Goal: Transaction & Acquisition: Subscribe to service/newsletter

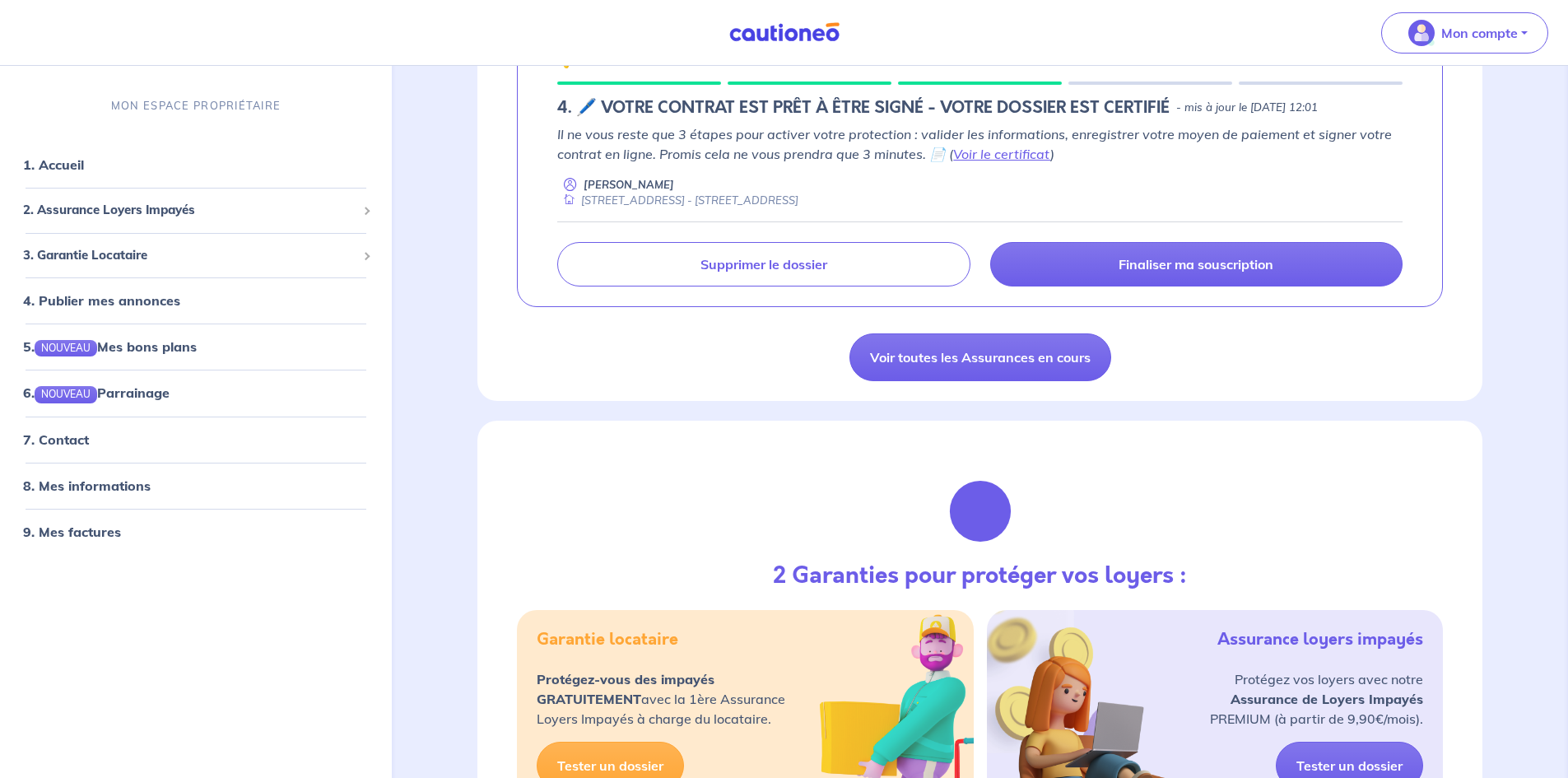
scroll to position [164, 0]
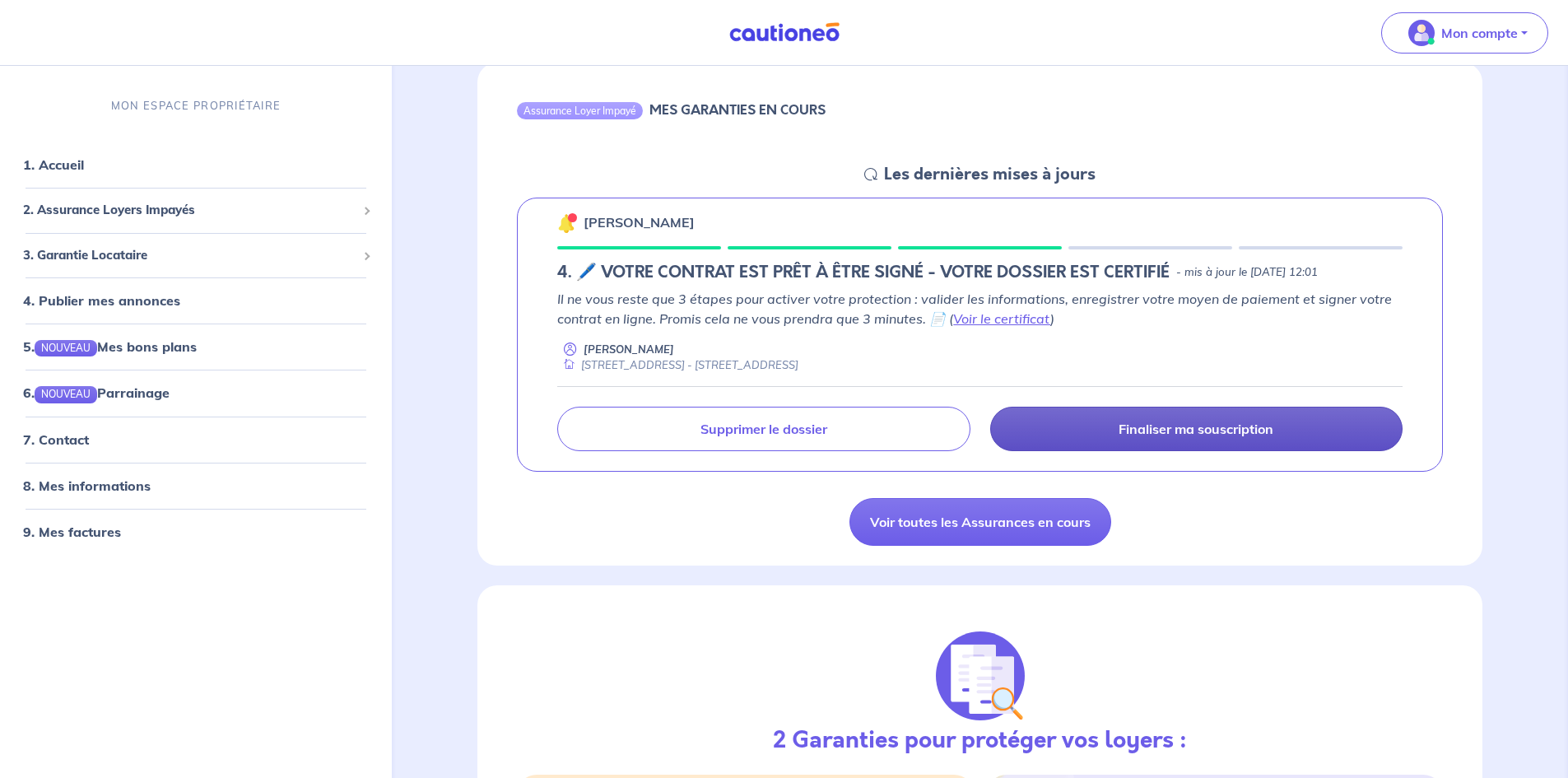
click at [1221, 414] on link "Finaliser ma souscription" at bounding box center [1196, 428] width 412 height 44
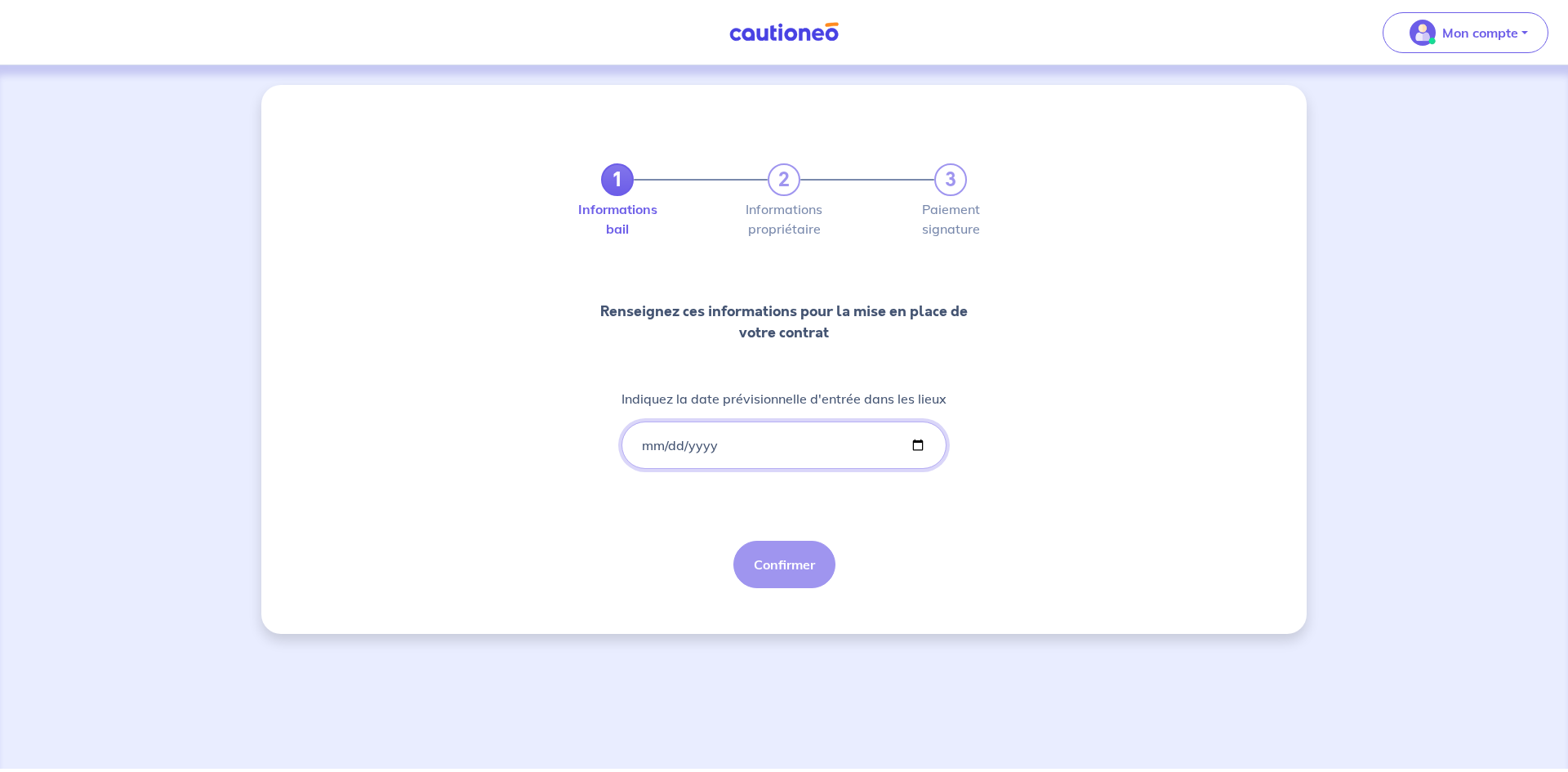
click at [747, 445] on input "Indiquez la date prévisionnelle d'entrée dans les lieux" at bounding box center [784, 445] width 325 height 47
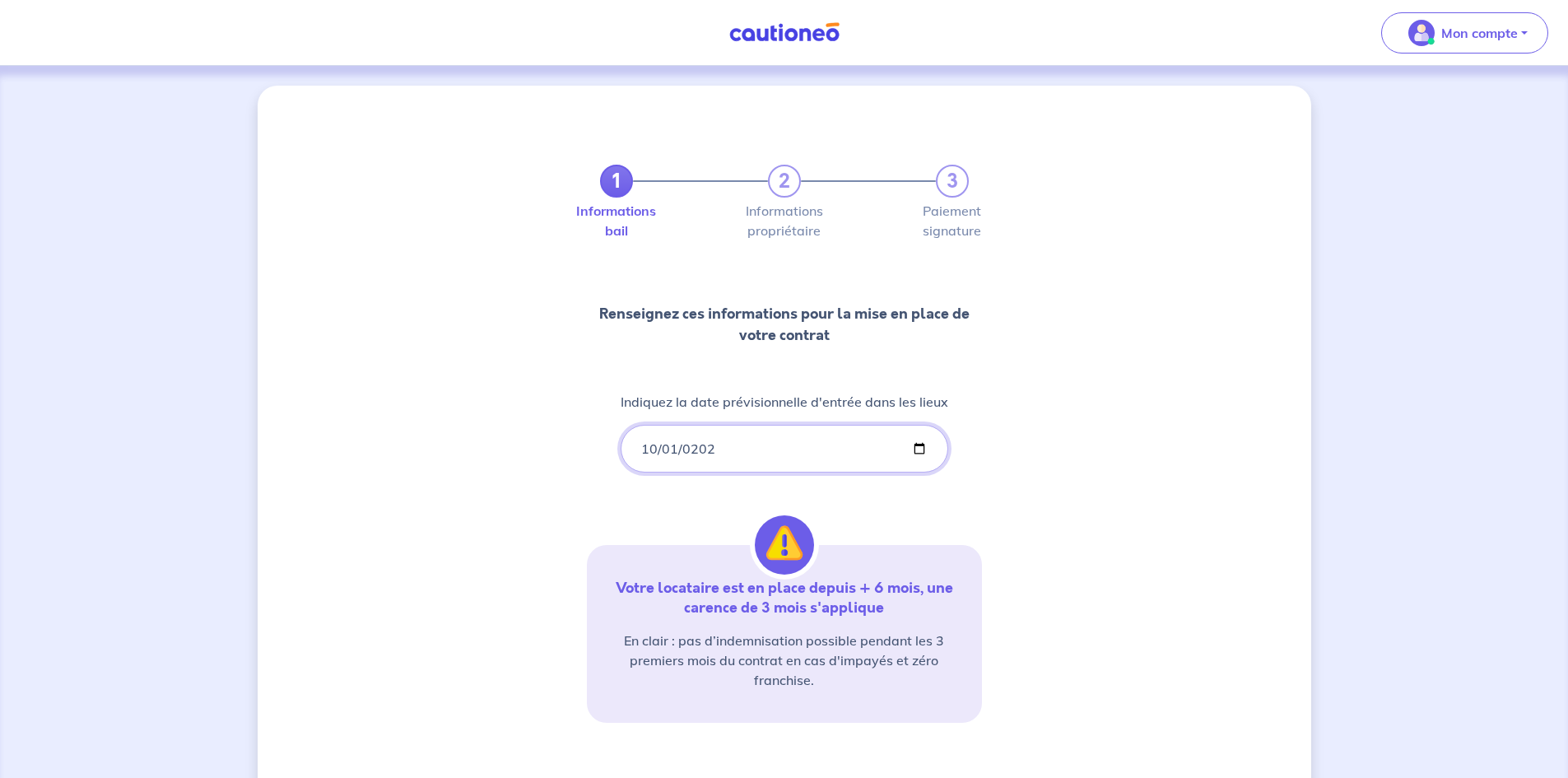
type input "[DATE]"
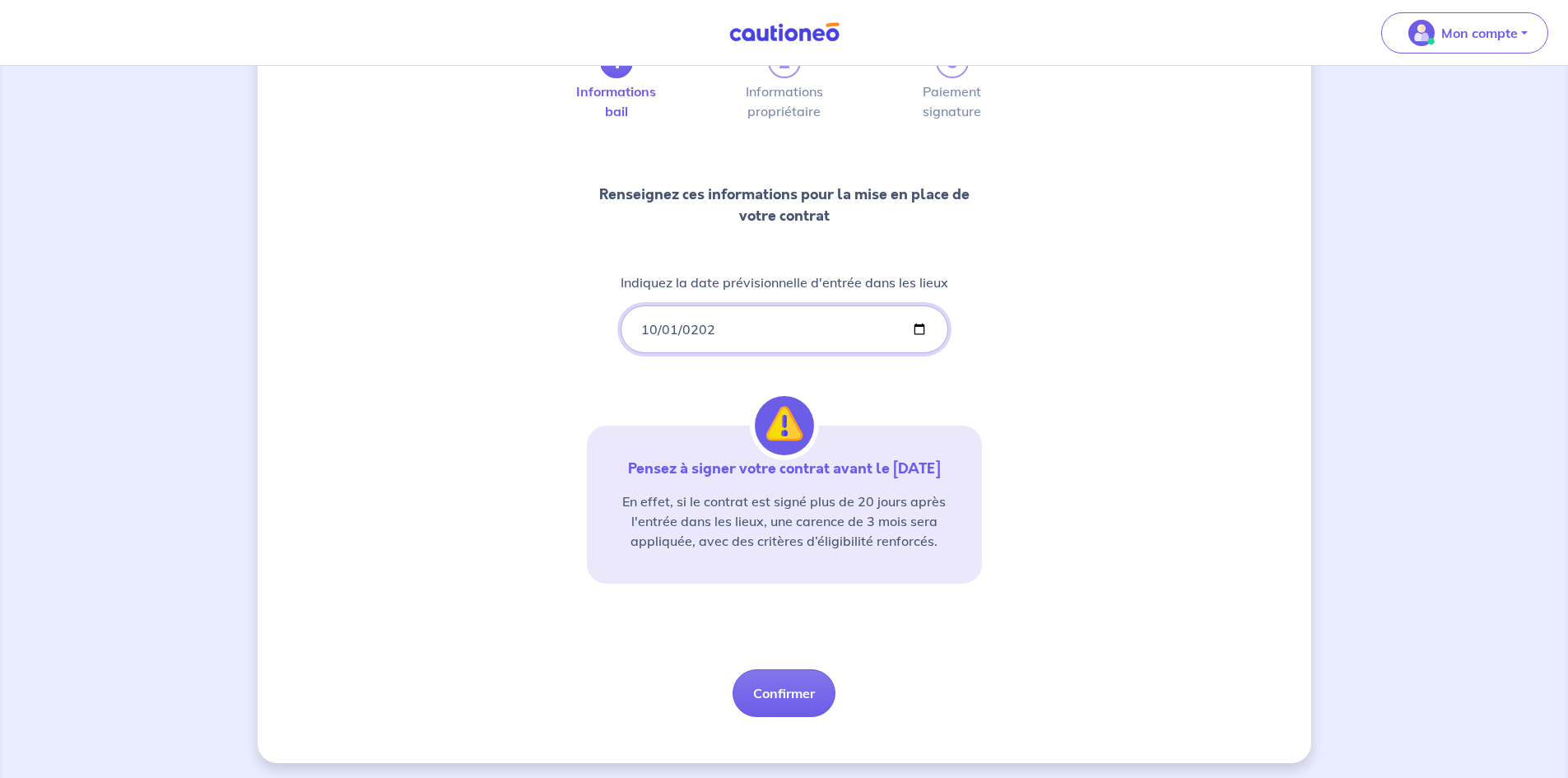
scroll to position [124, 0]
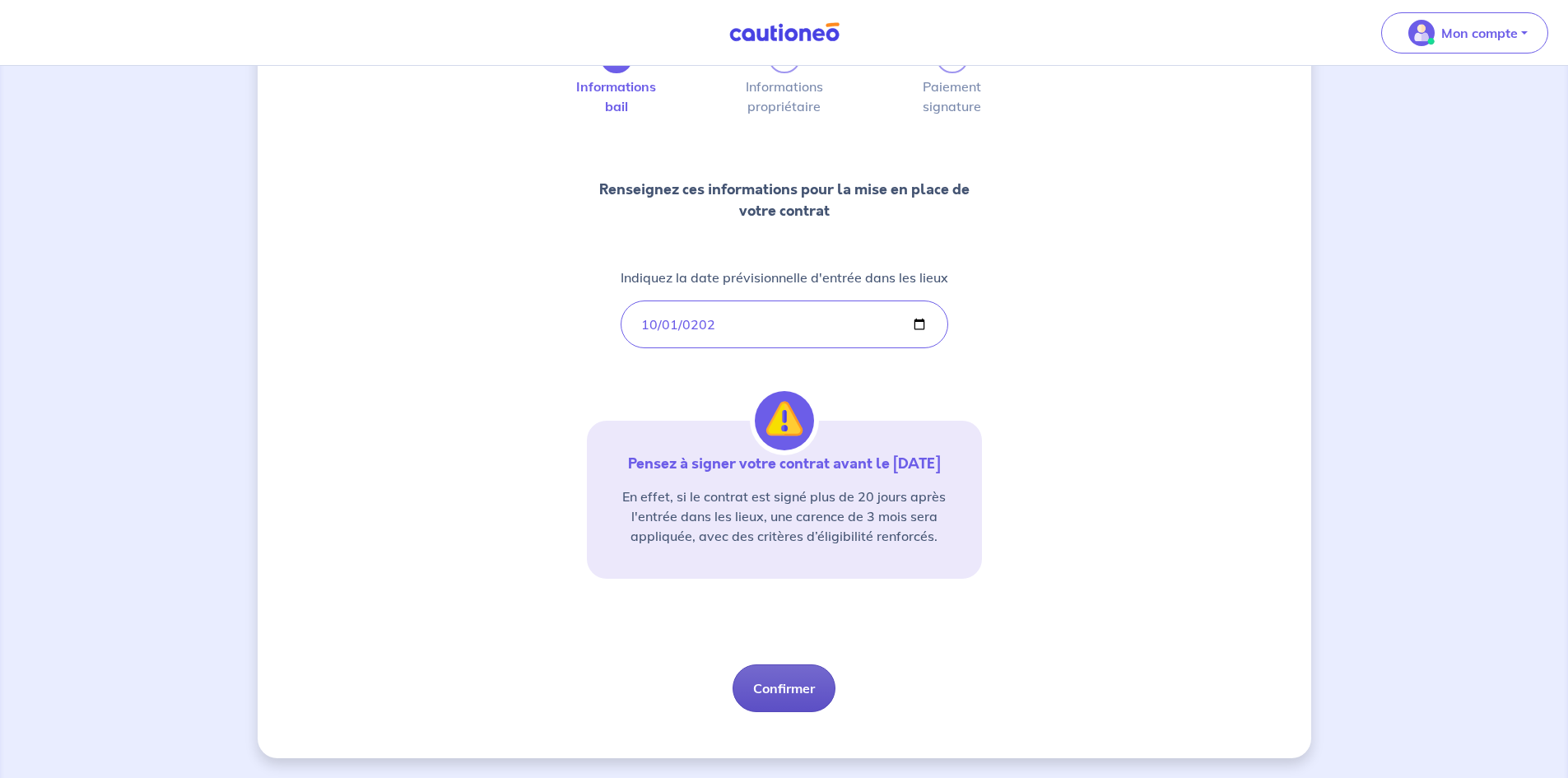
click at [770, 695] on button "Confirmer" at bounding box center [784, 687] width 102 height 48
select select "FR"
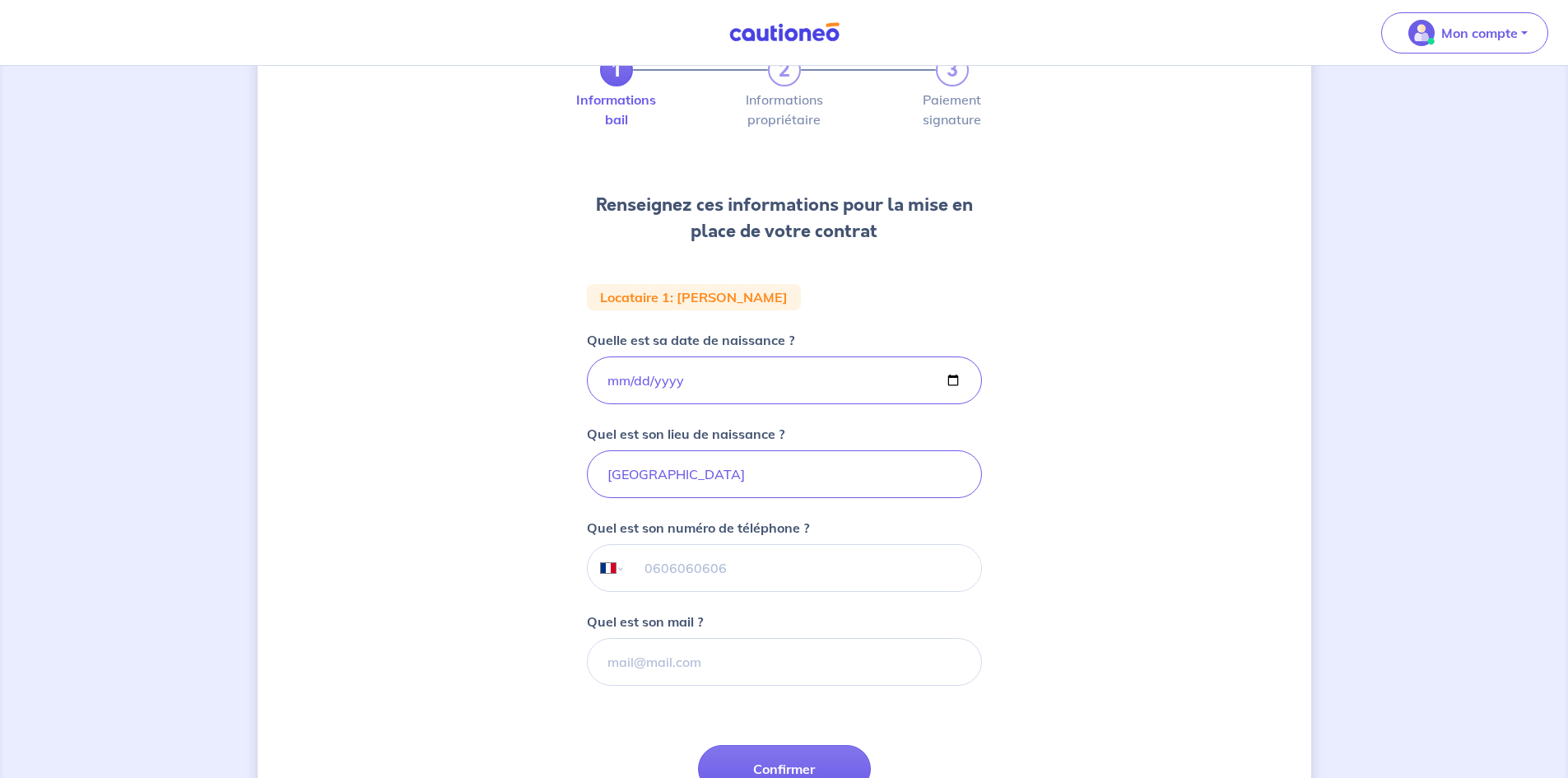
scroll to position [266, 0]
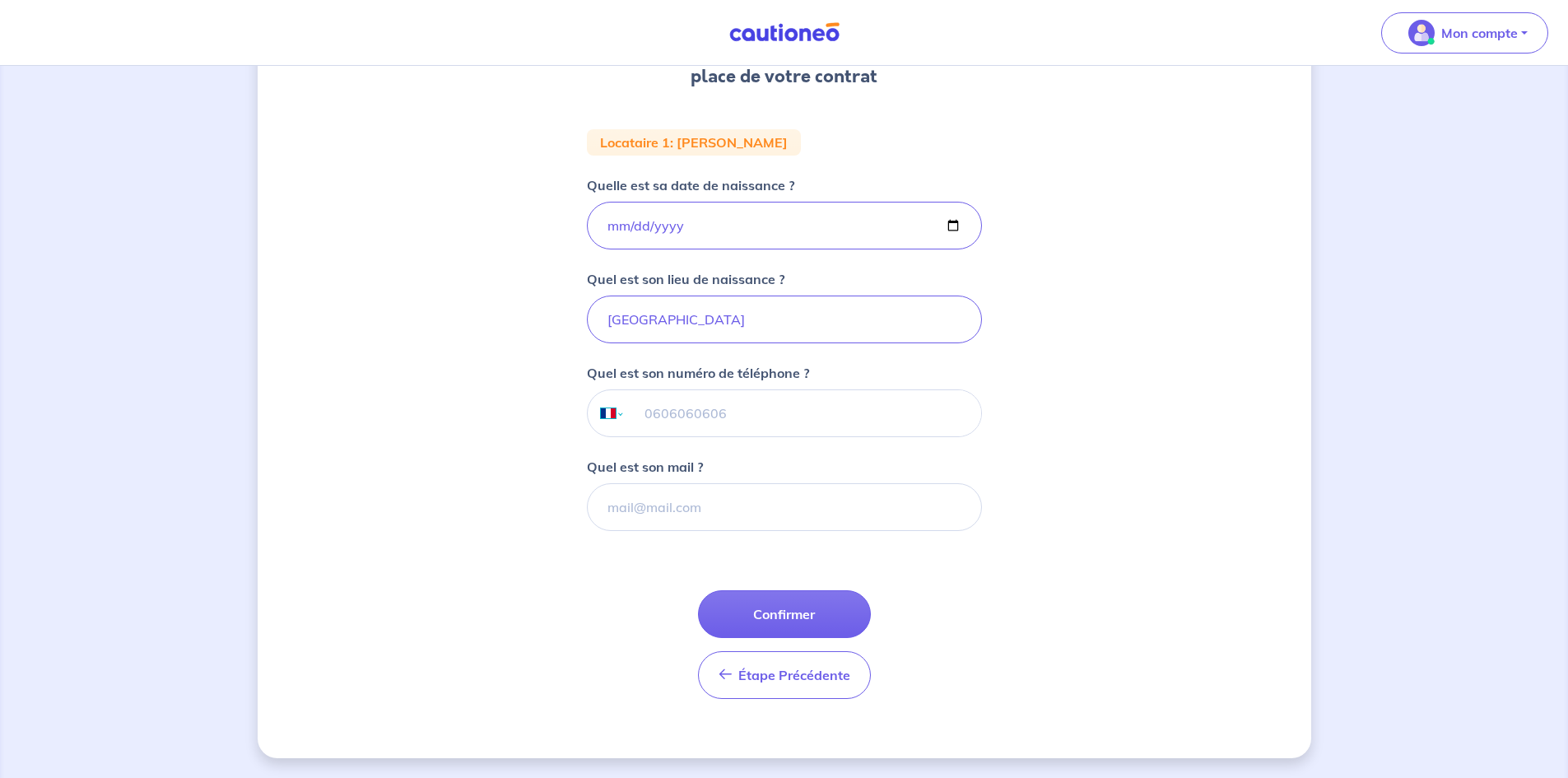
drag, startPoint x: 607, startPoint y: 414, endPoint x: 632, endPoint y: 413, distance: 25.0
click at [607, 414] on select "International [GEOGRAPHIC_DATA] [GEOGRAPHIC_DATA] [GEOGRAPHIC_DATA] [GEOGRAPHIC…" at bounding box center [605, 412] width 34 height 46
click at [707, 413] on input "tel" at bounding box center [802, 412] width 356 height 46
type input "06 43 91 02 33"
click at [720, 502] on input "Quel est son mail ?" at bounding box center [784, 507] width 395 height 48
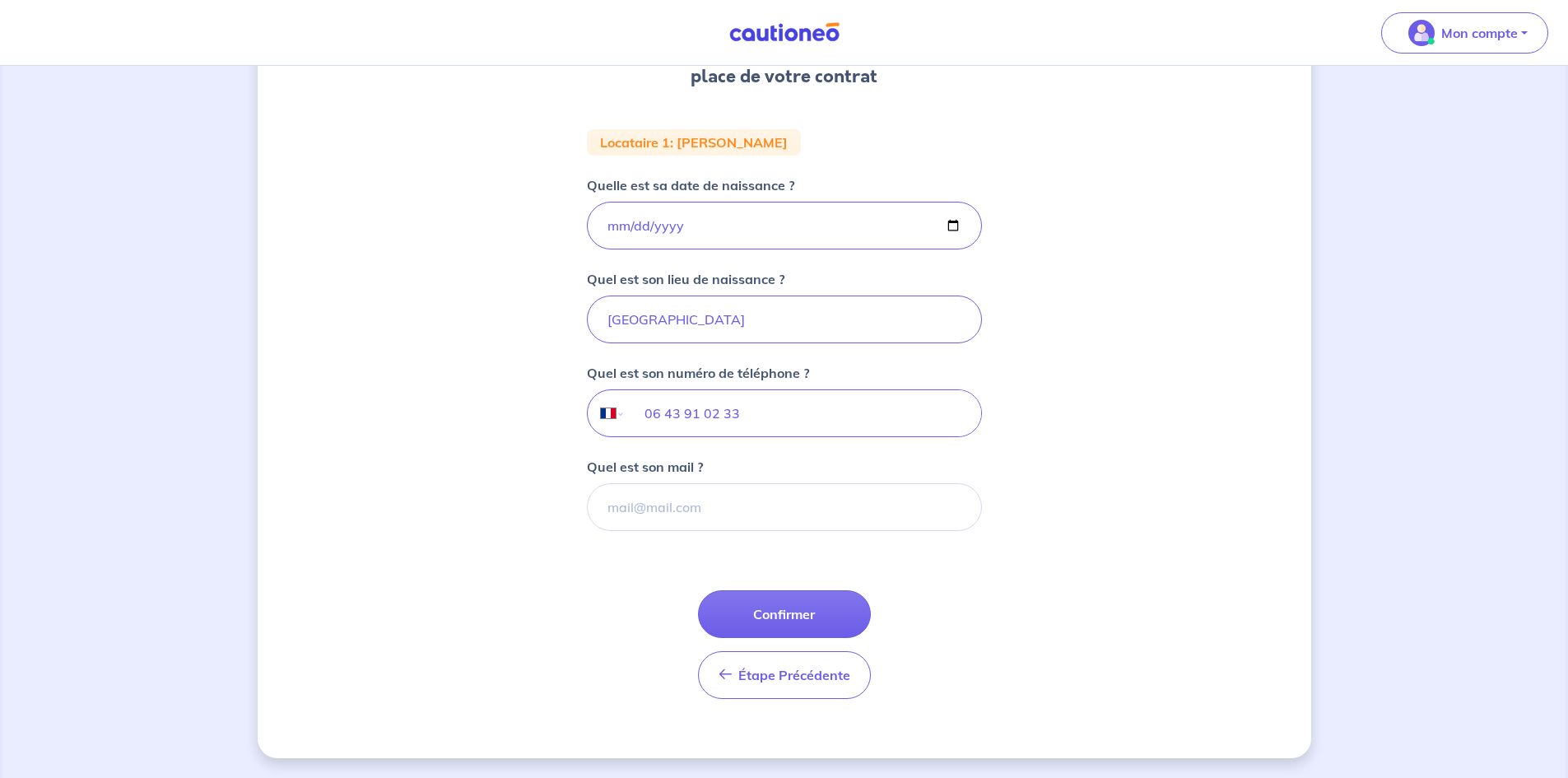
click at [1167, 586] on div "1 2 3 Informations bail Informations propriétaire Paiement signature Renseignez…" at bounding box center [784, 288] width 1053 height 938
click at [788, 613] on button "Confirmer" at bounding box center [784, 614] width 173 height 48
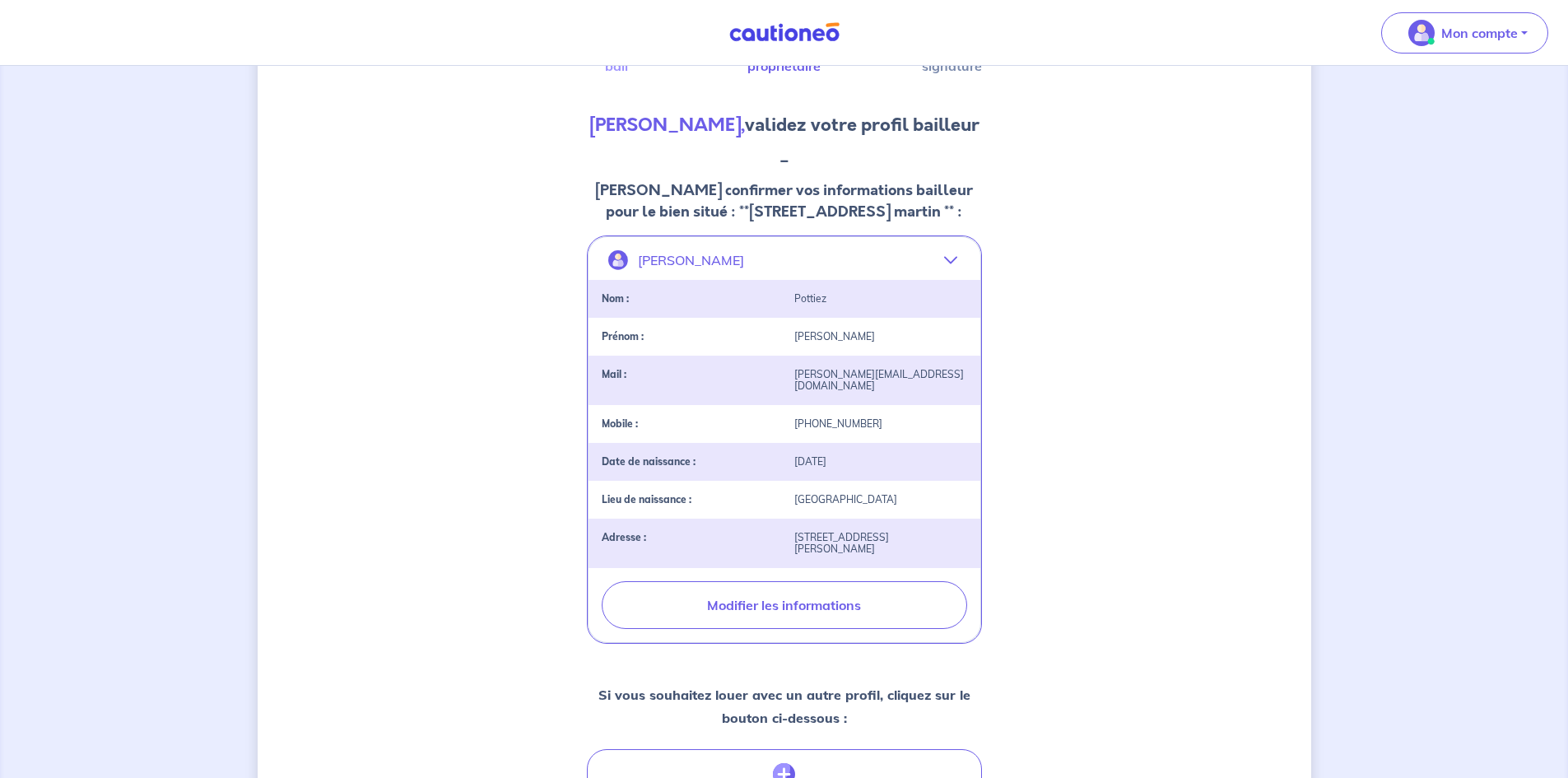
scroll to position [444, 0]
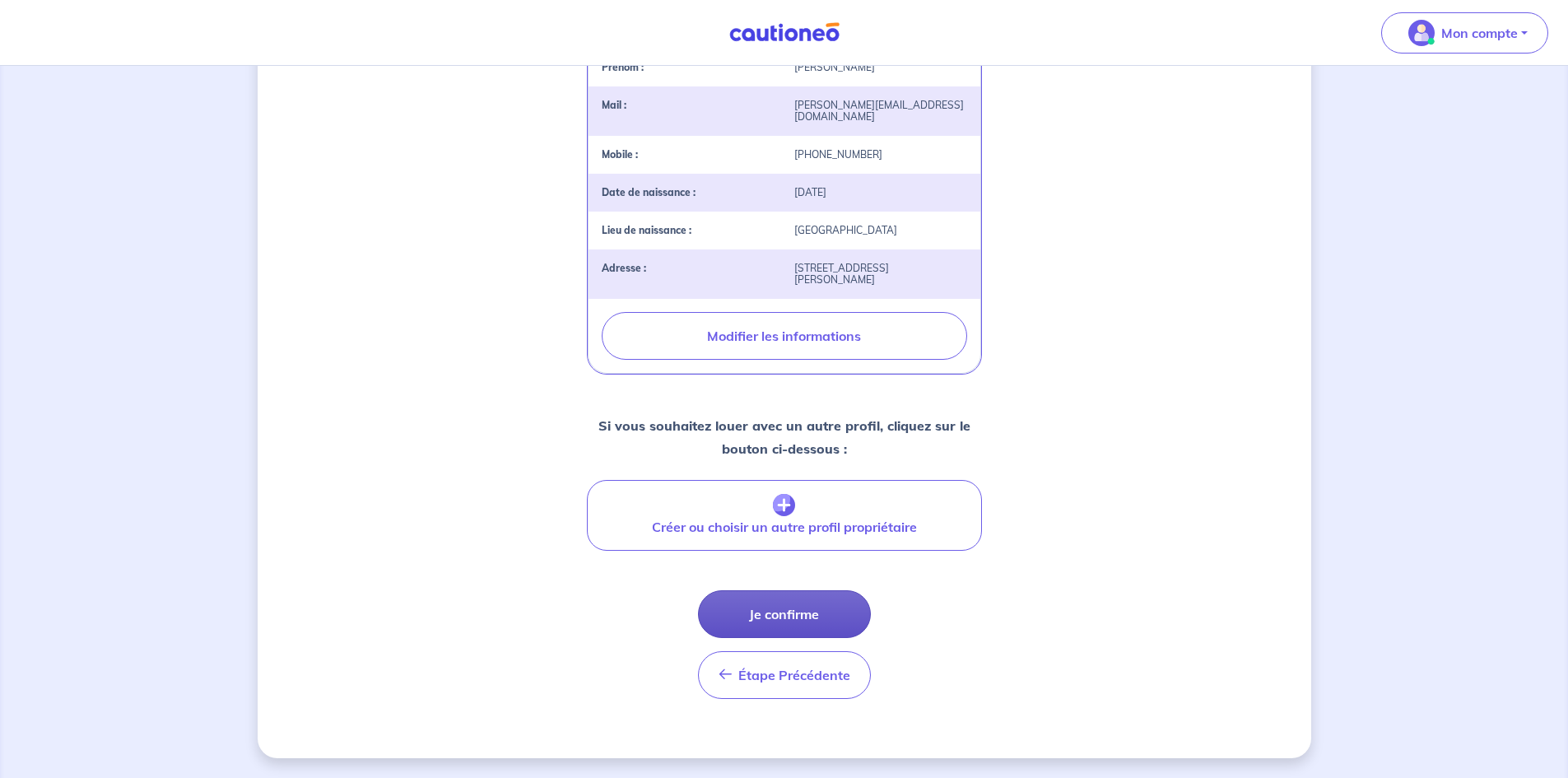
click at [819, 614] on button "Je confirme" at bounding box center [784, 614] width 173 height 48
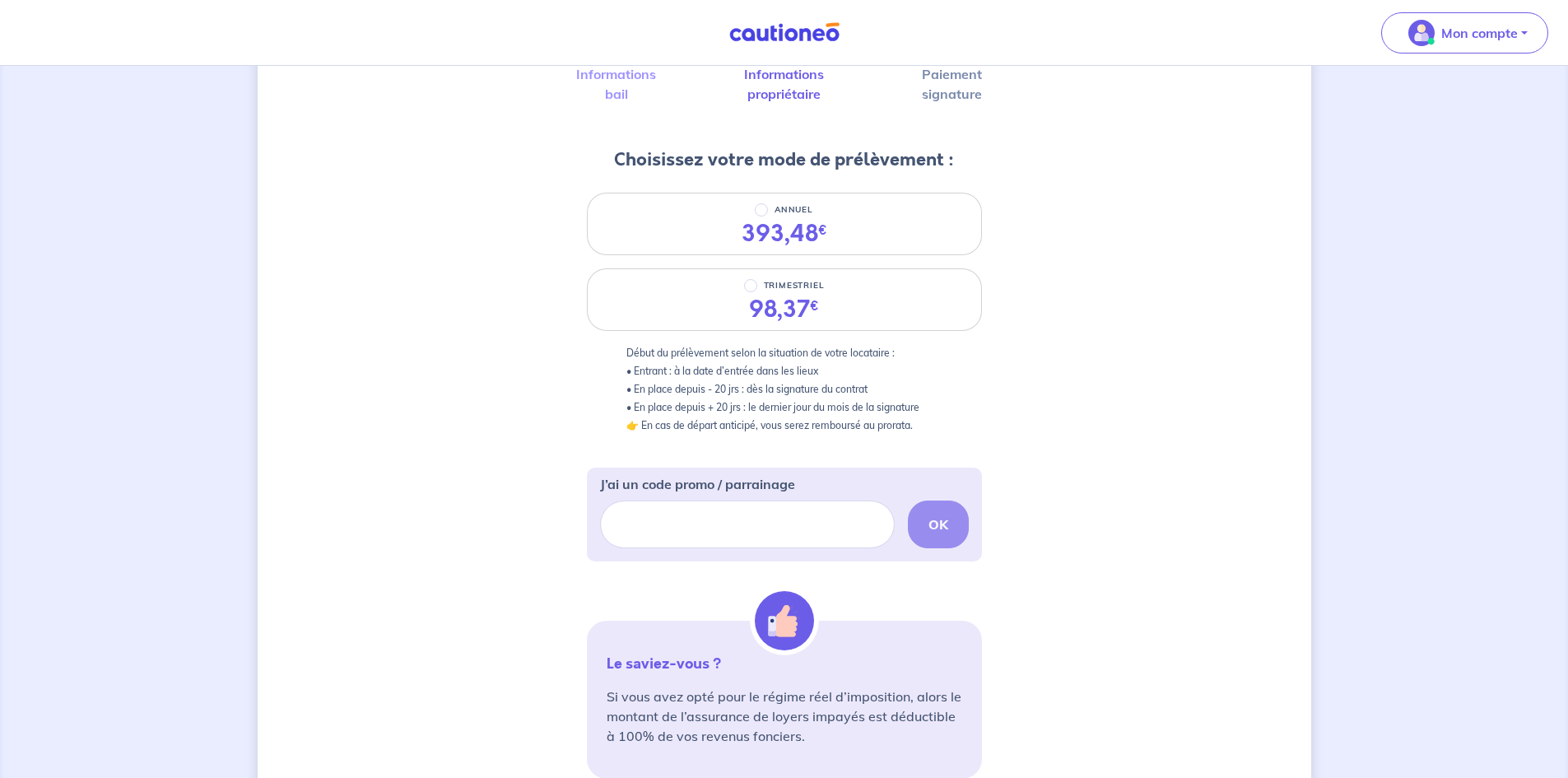
scroll to position [164, 0]
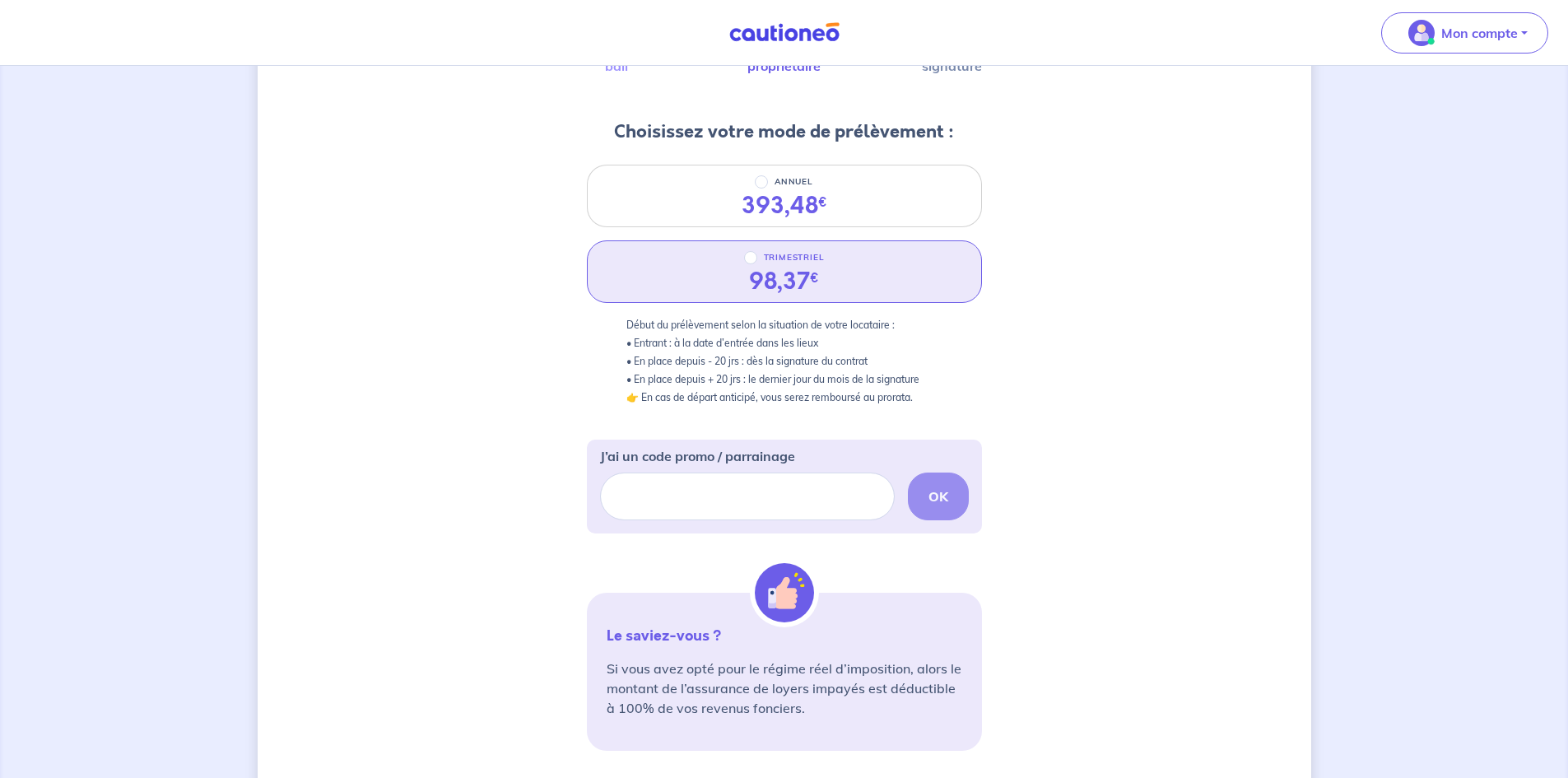
click at [828, 279] on div "98,37 €" at bounding box center [784, 281] width 96 height 28
radio input "true"
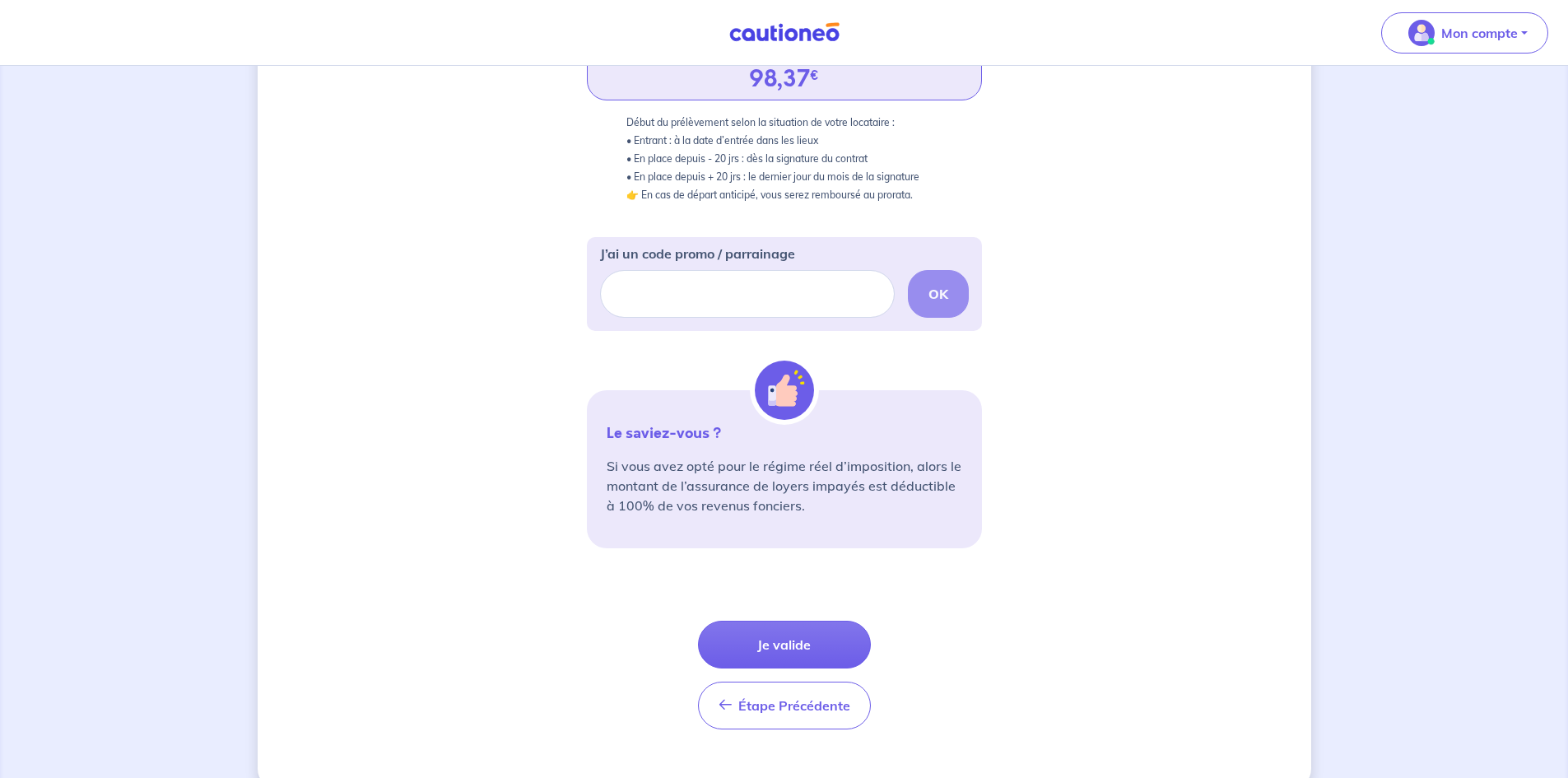
scroll to position [397, 0]
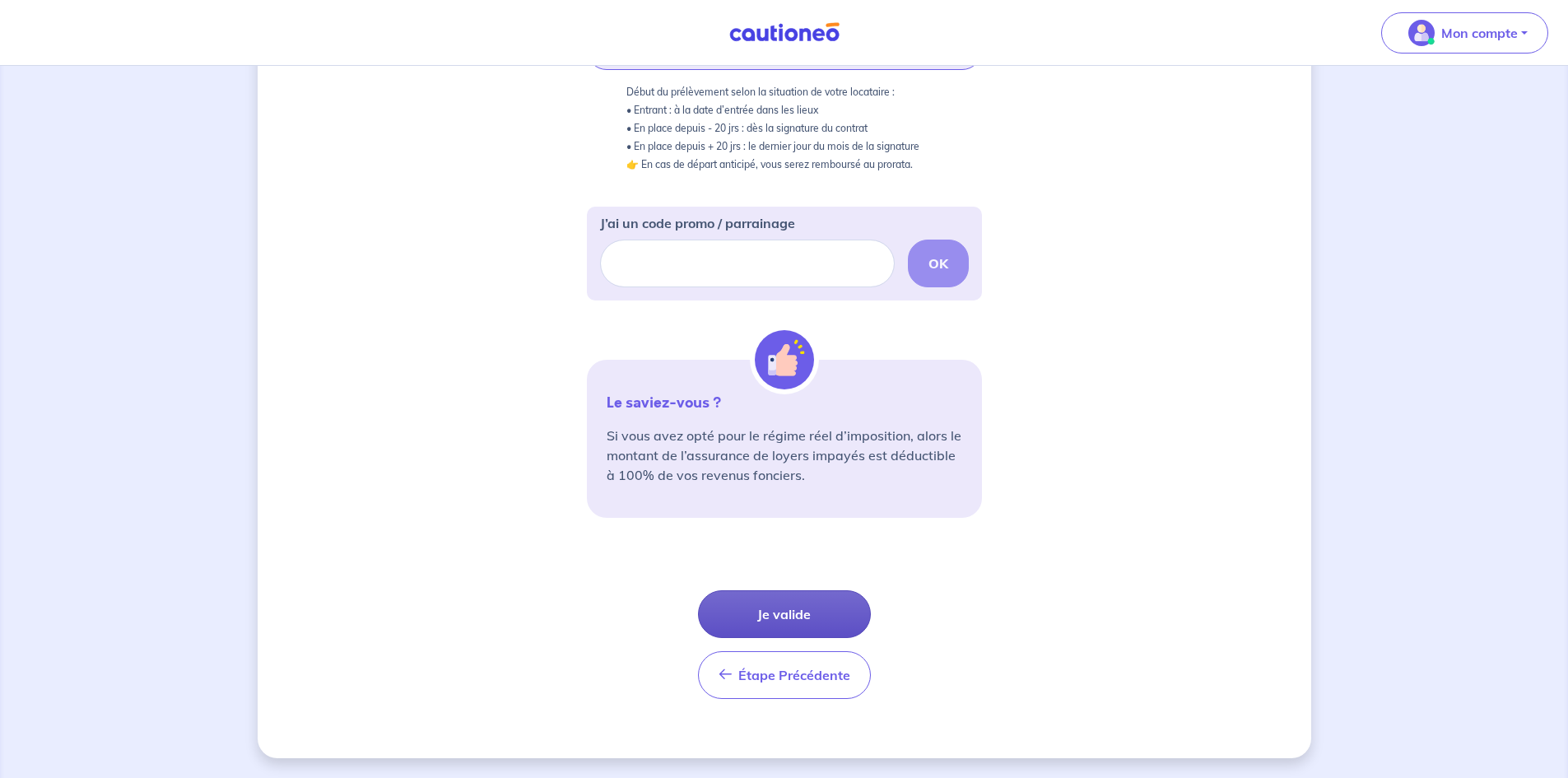
click at [816, 607] on button "Je valide" at bounding box center [784, 614] width 173 height 48
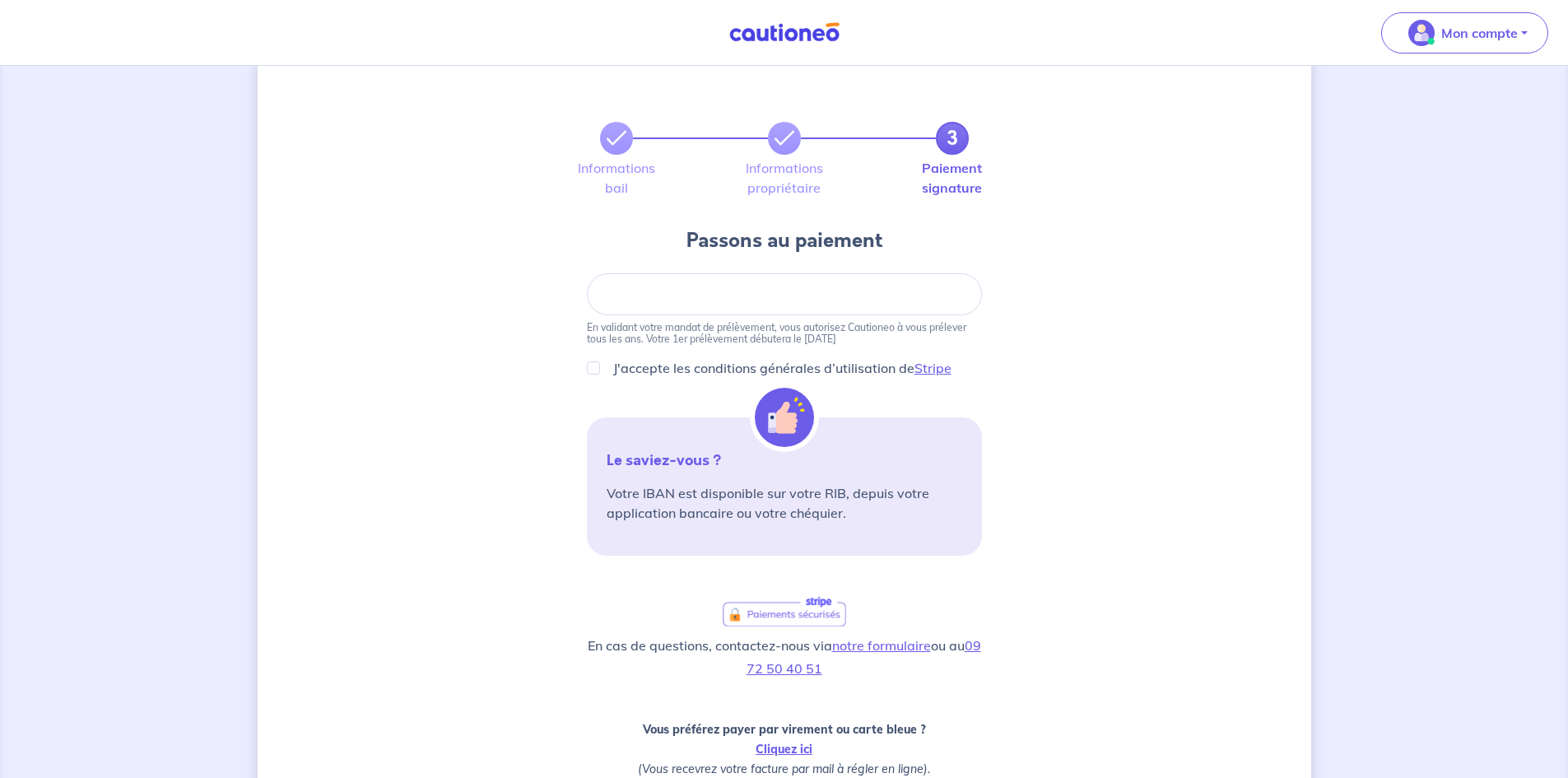
scroll to position [83, 0]
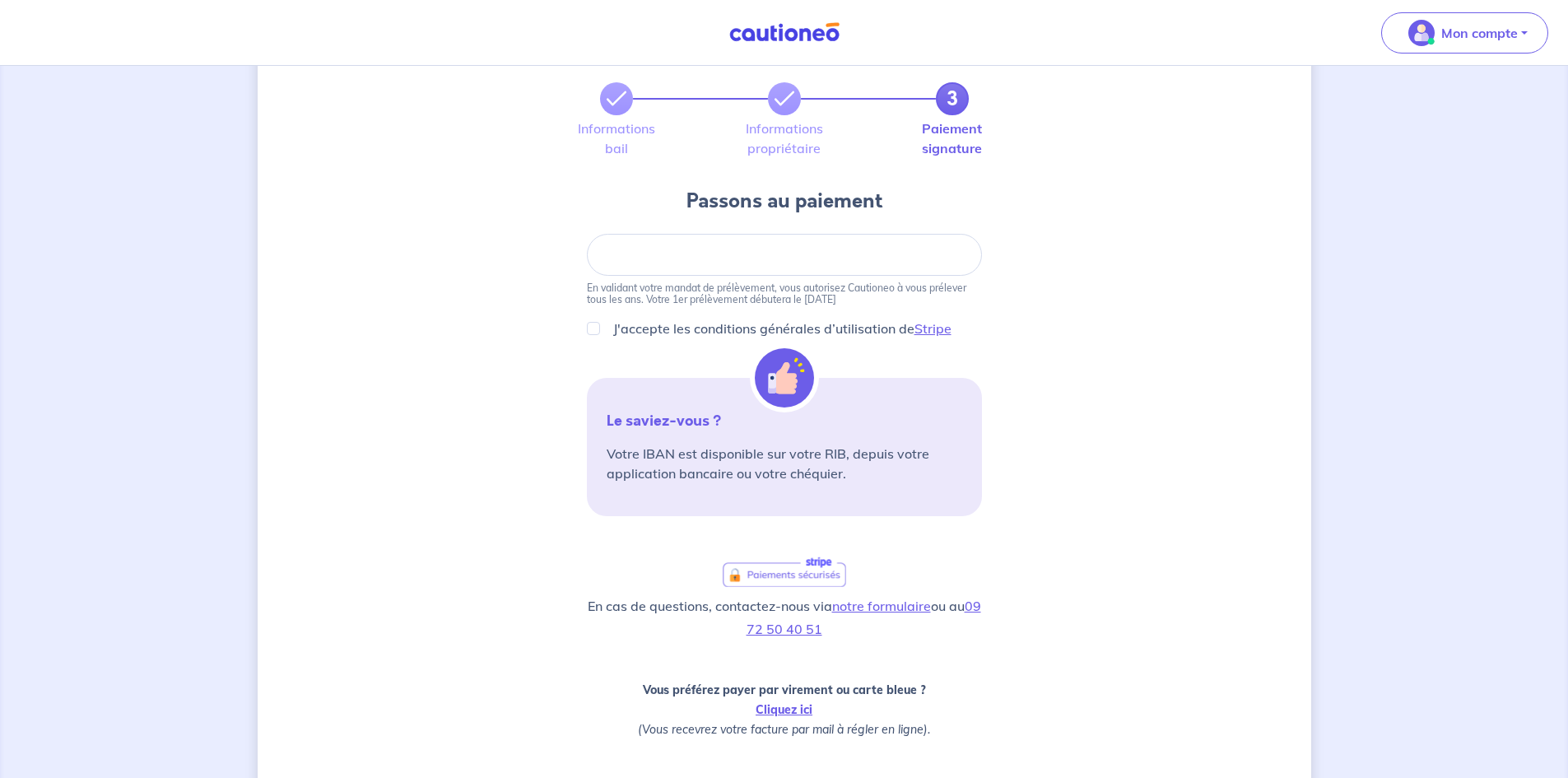
click at [685, 240] on div at bounding box center [784, 254] width 395 height 42
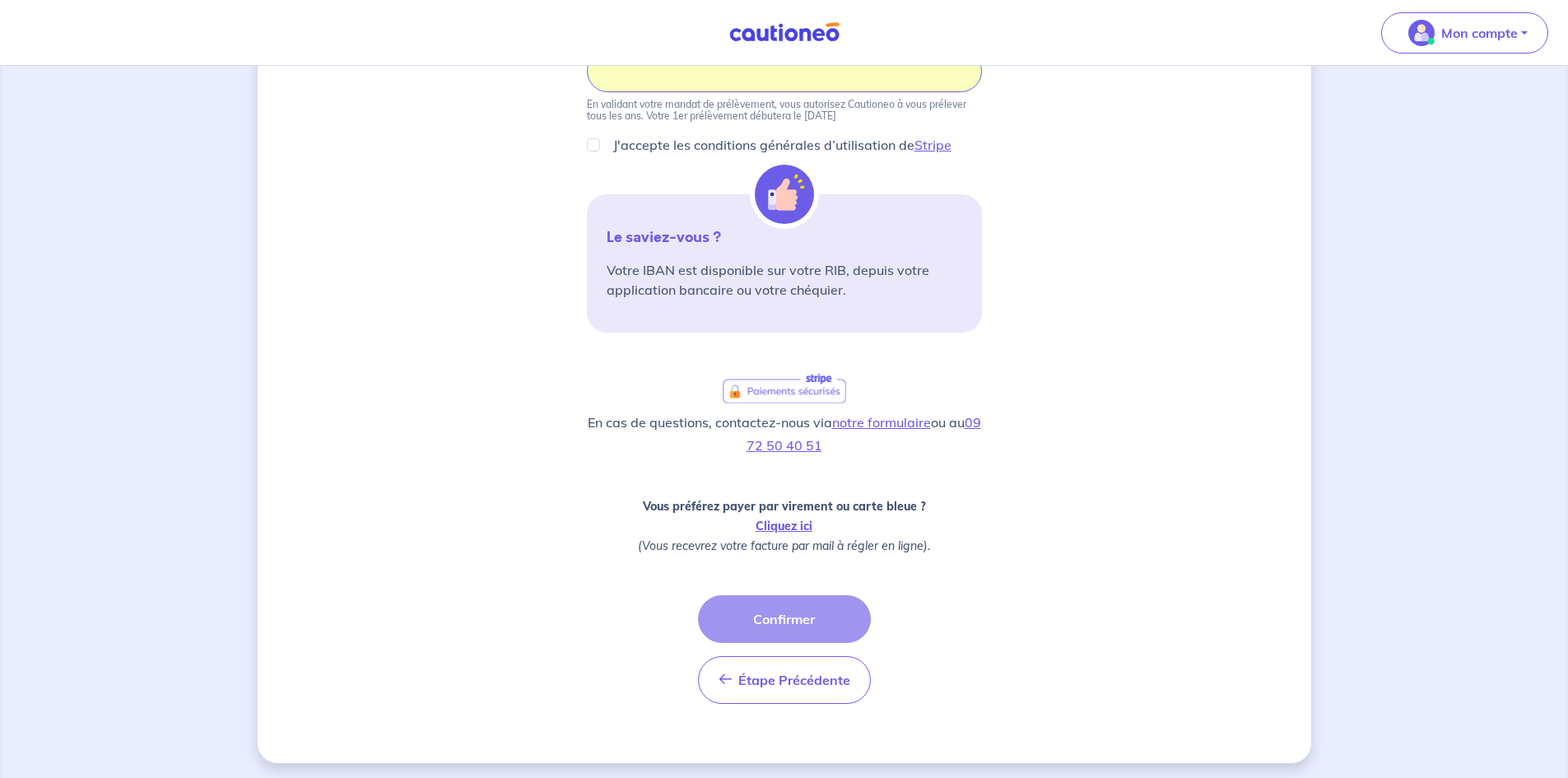
scroll to position [270, 0]
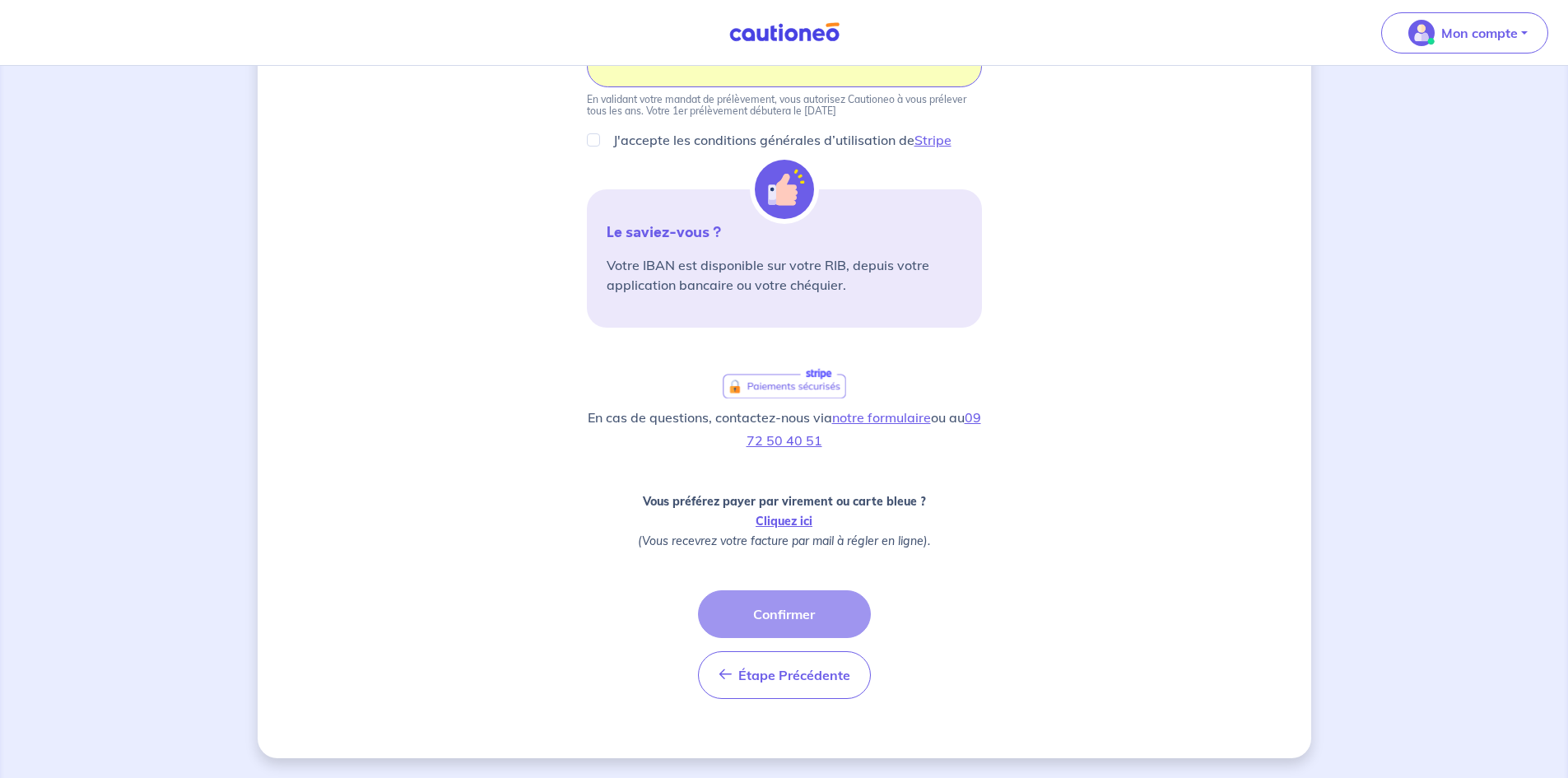
click at [792, 610] on div "Étape Précédente Précédent Confirmer Confirmer" at bounding box center [784, 644] width 173 height 109
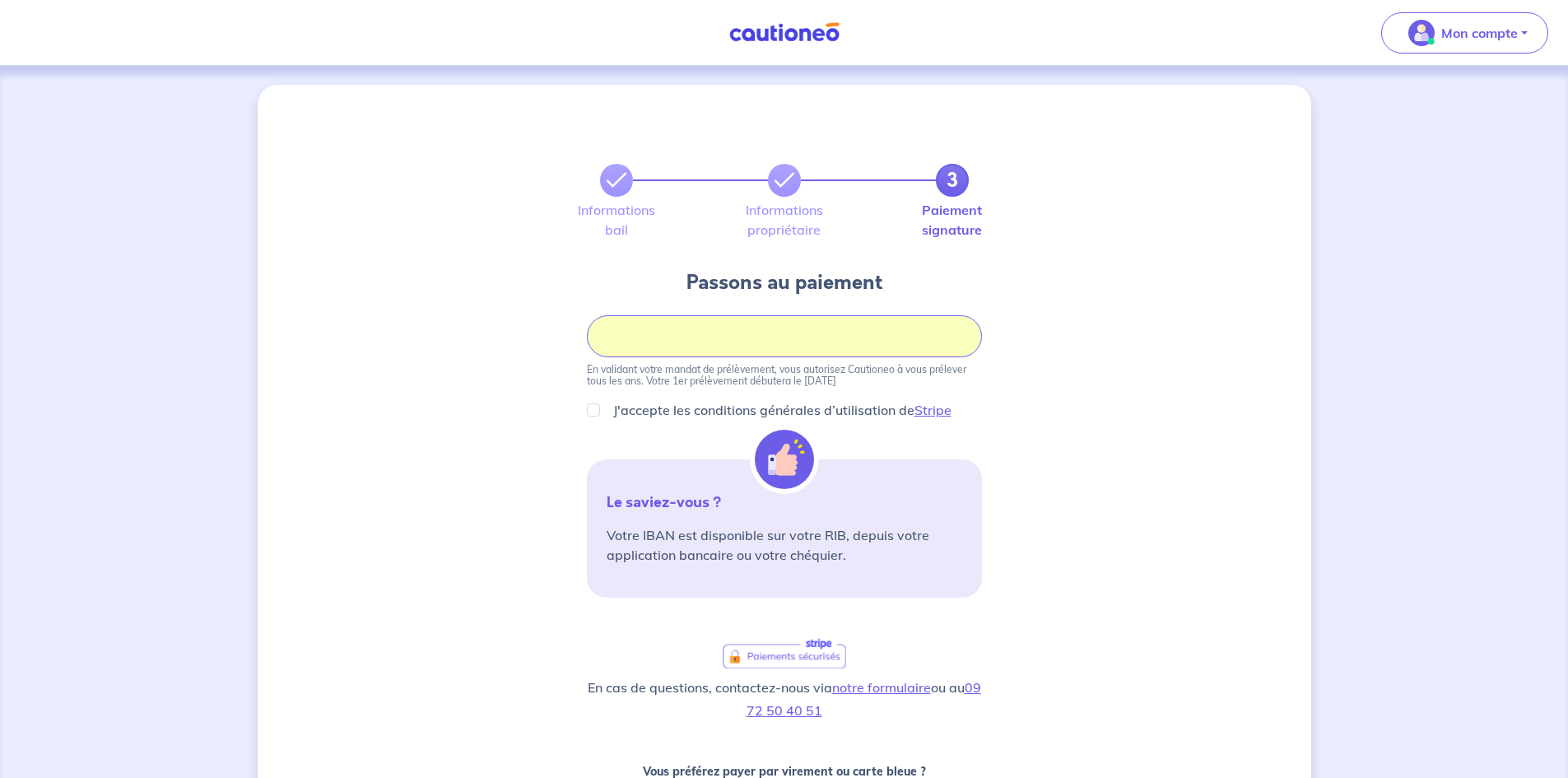
scroll to position [0, 0]
click at [777, 462] on img at bounding box center [784, 460] width 59 height 59
click at [1085, 470] on div "3 Informations bail Informations propriétaire Paiement signature Passons au pai…" at bounding box center [784, 557] width 1053 height 943
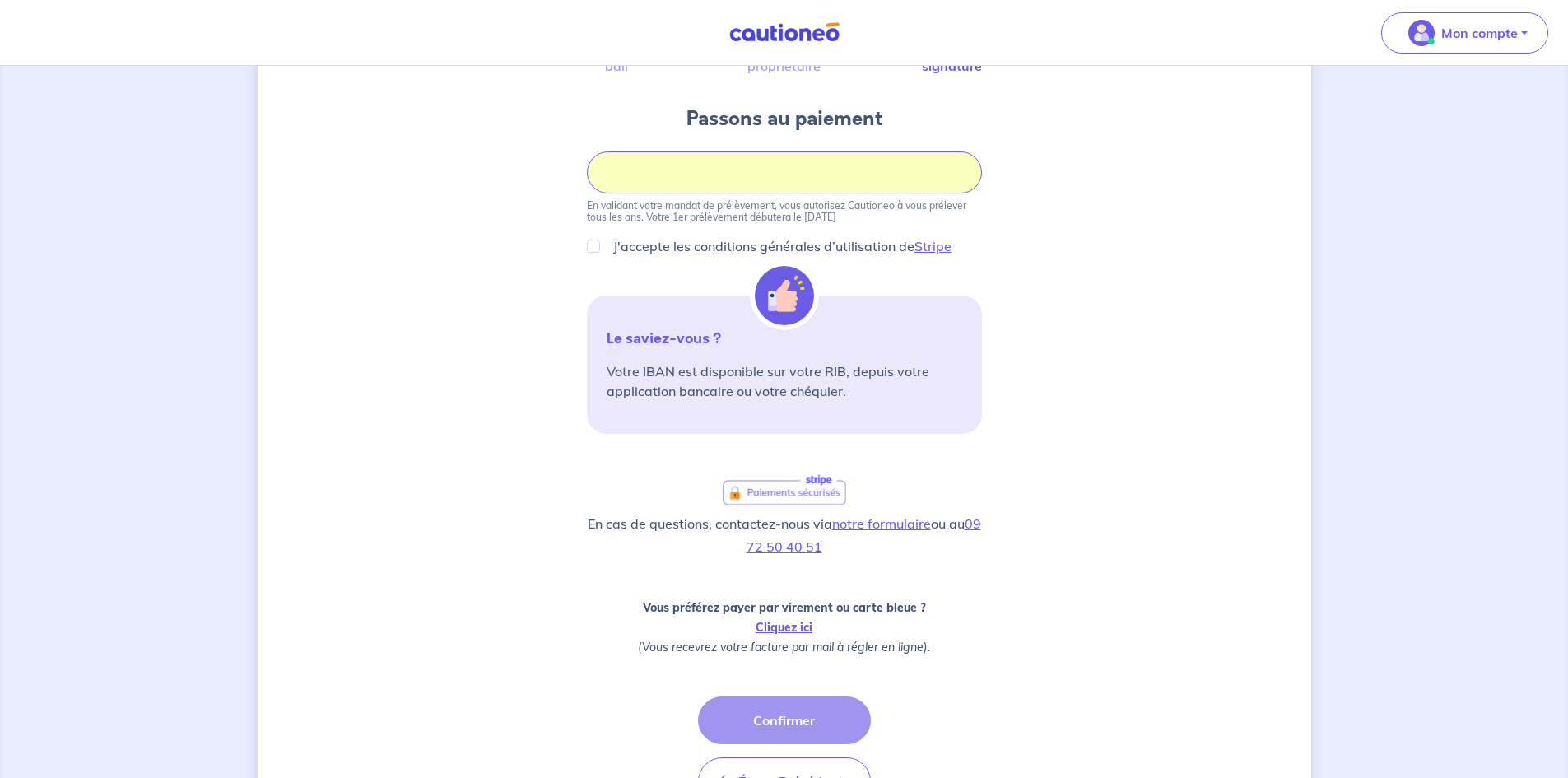
scroll to position [270, 0]
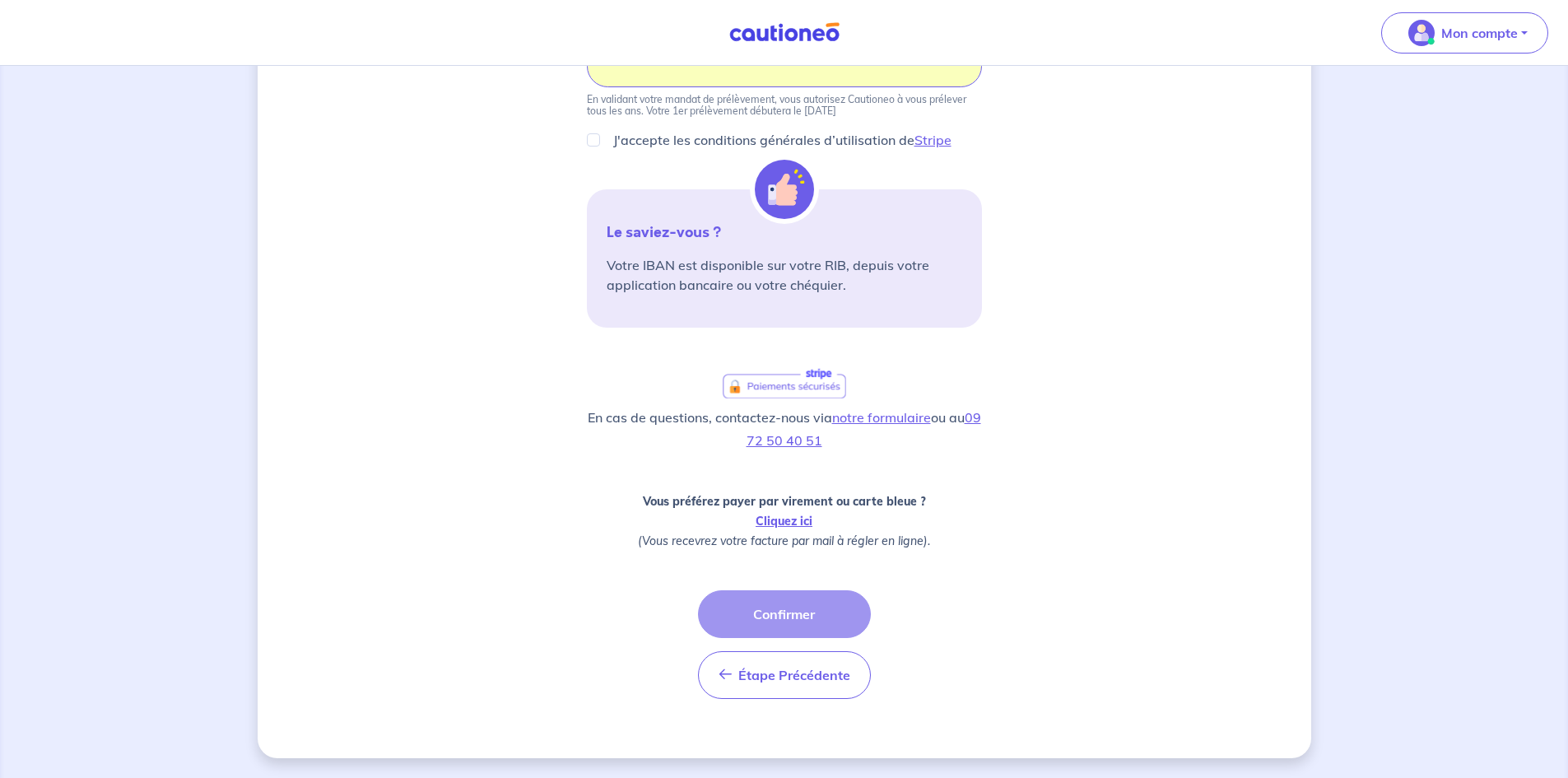
click at [828, 609] on div "Étape Précédente Précédent Confirmer Confirmer" at bounding box center [784, 644] width 173 height 109
click at [793, 621] on div "Étape Précédente Précédent Confirmer Confirmer" at bounding box center [784, 644] width 173 height 109
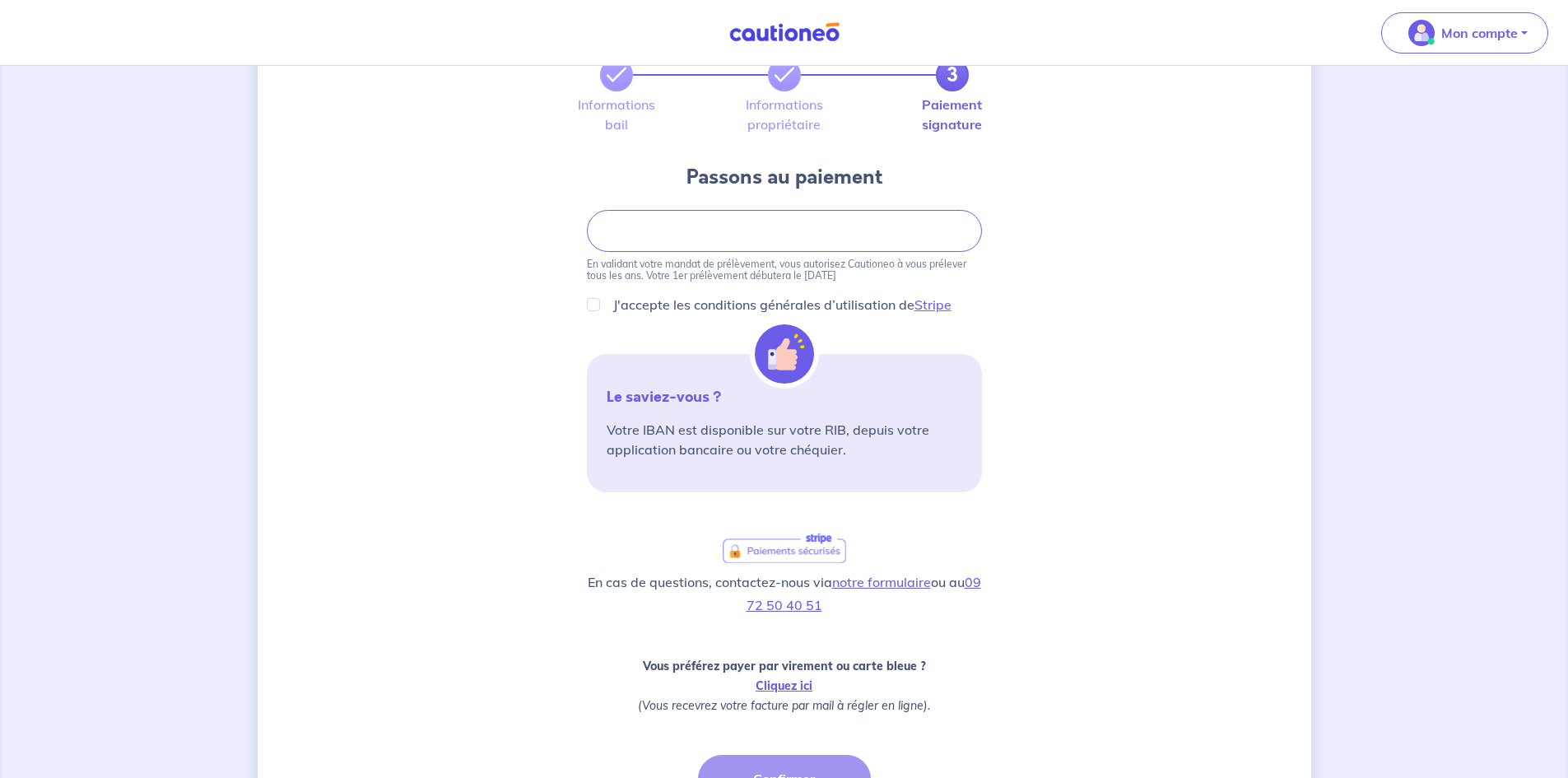
click at [793, 364] on img at bounding box center [784, 354] width 59 height 59
click at [922, 305] on link "Stripe" at bounding box center [933, 305] width 37 height 16
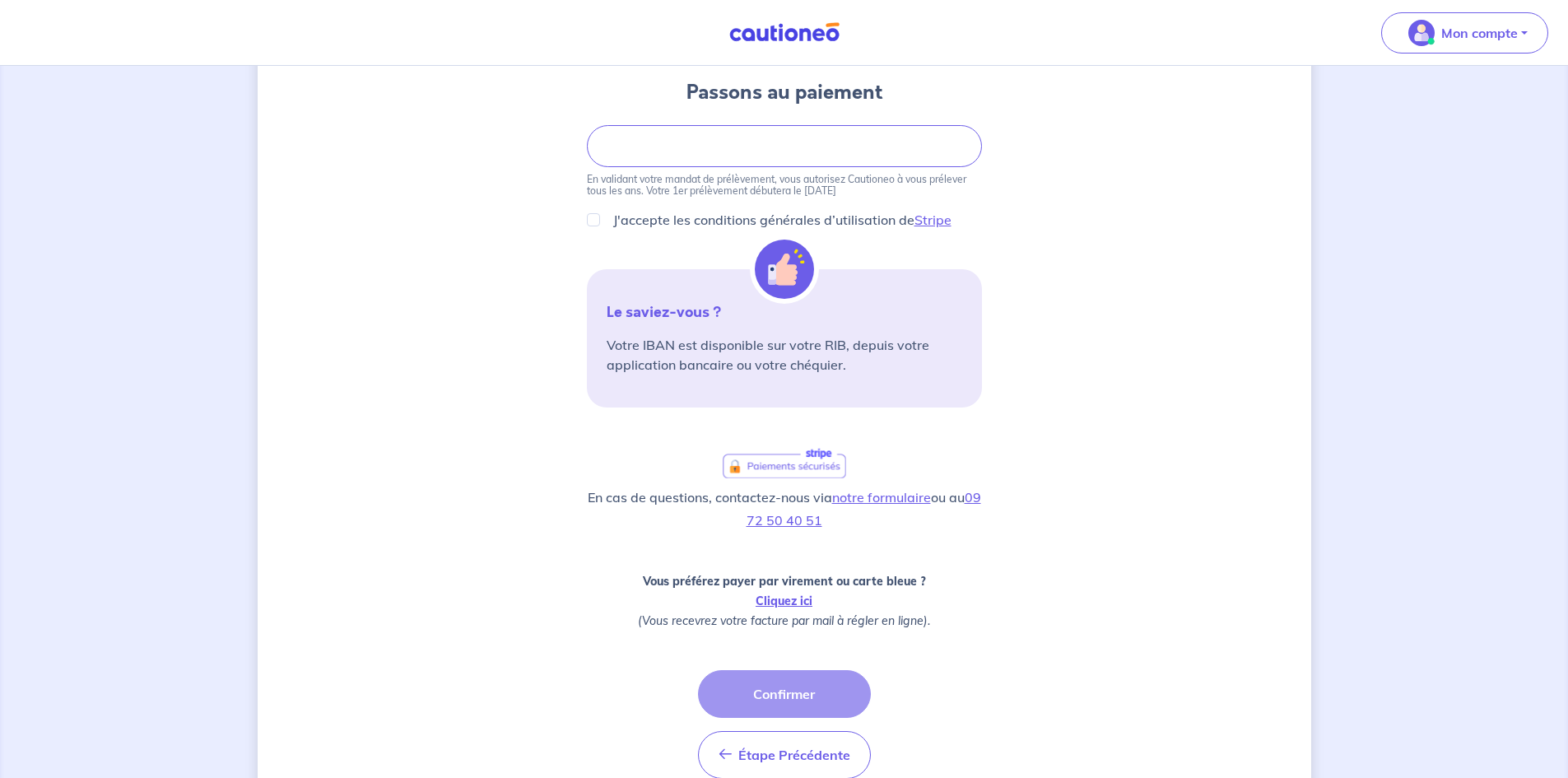
scroll to position [270, 0]
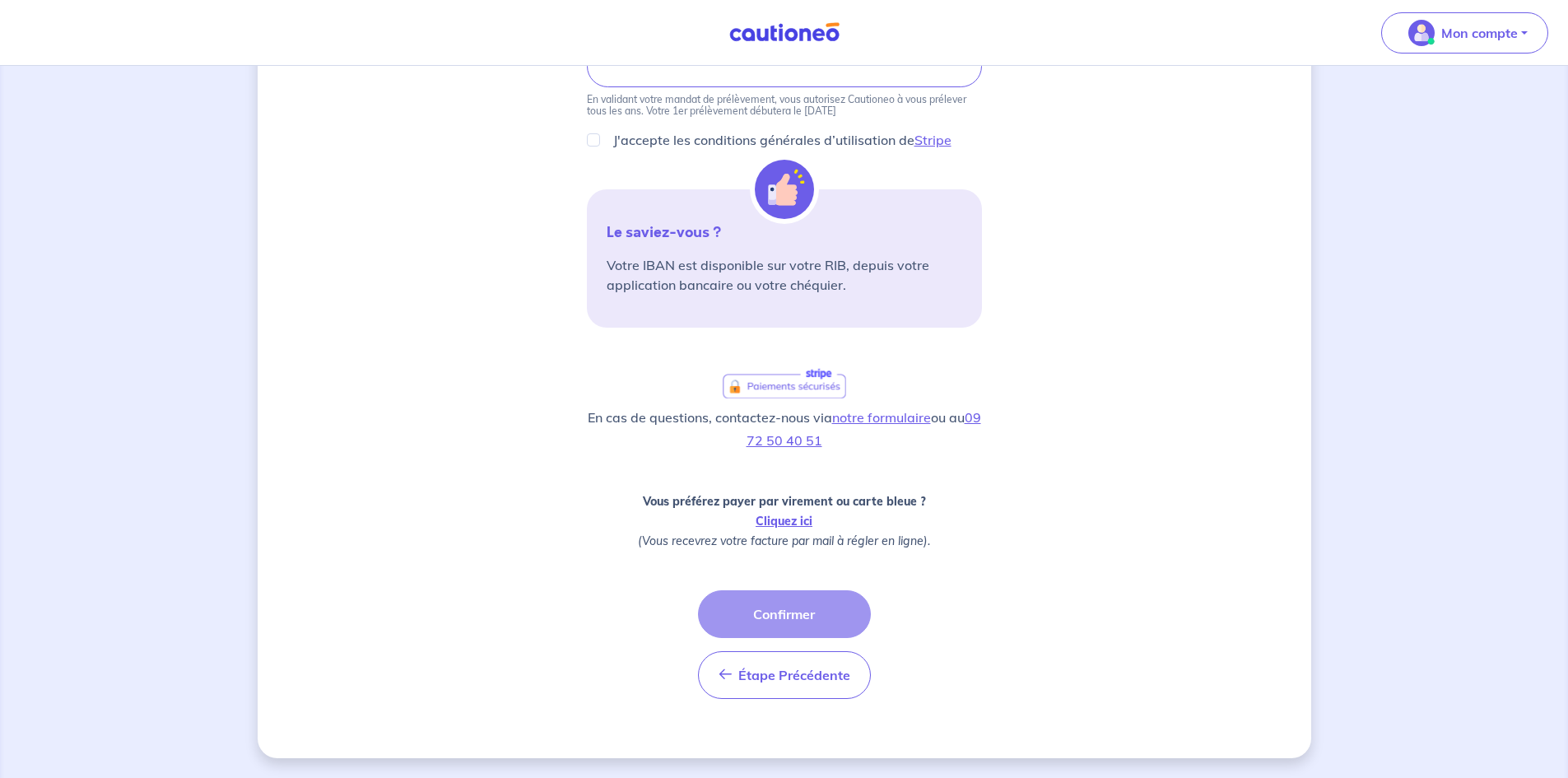
click at [837, 604] on div "Étape Précédente Précédent Confirmer Confirmer" at bounding box center [784, 644] width 173 height 109
click at [802, 612] on div "Étape Précédente Précédent Confirmer Confirmer" at bounding box center [784, 644] width 173 height 109
click at [807, 522] on link "Cliquez ici" at bounding box center [784, 521] width 57 height 14
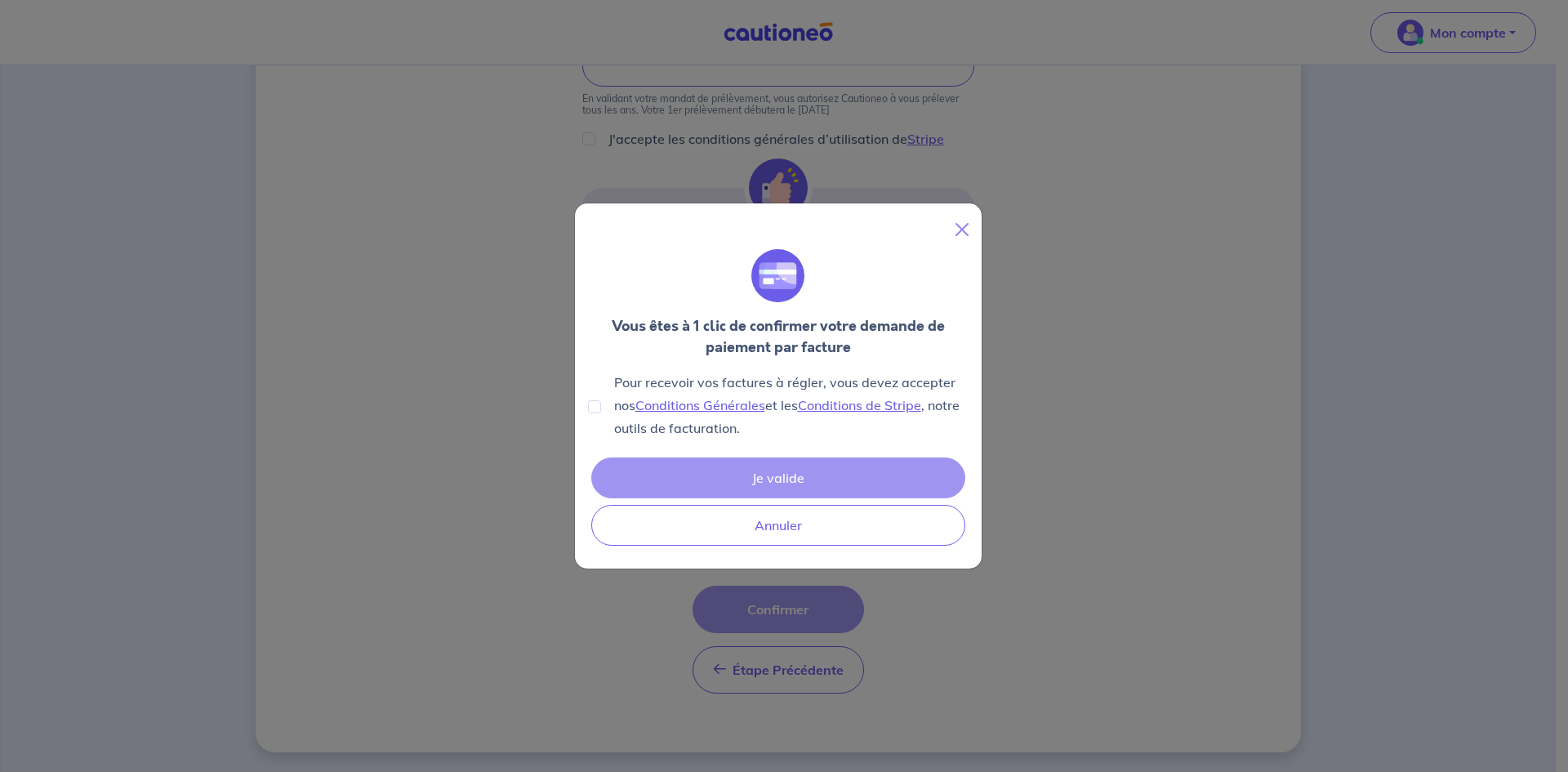
click at [822, 478] on div "Je valide Annuler" at bounding box center [777, 501] width 381 height 94
click at [830, 474] on div "Je valide Annuler" at bounding box center [777, 501] width 381 height 94
click at [743, 409] on link "Conditions Générales" at bounding box center [701, 405] width 130 height 16
click at [762, 472] on div "Je valide Annuler" at bounding box center [777, 501] width 381 height 94
click at [776, 480] on div "Je valide Annuler" at bounding box center [777, 501] width 381 height 94
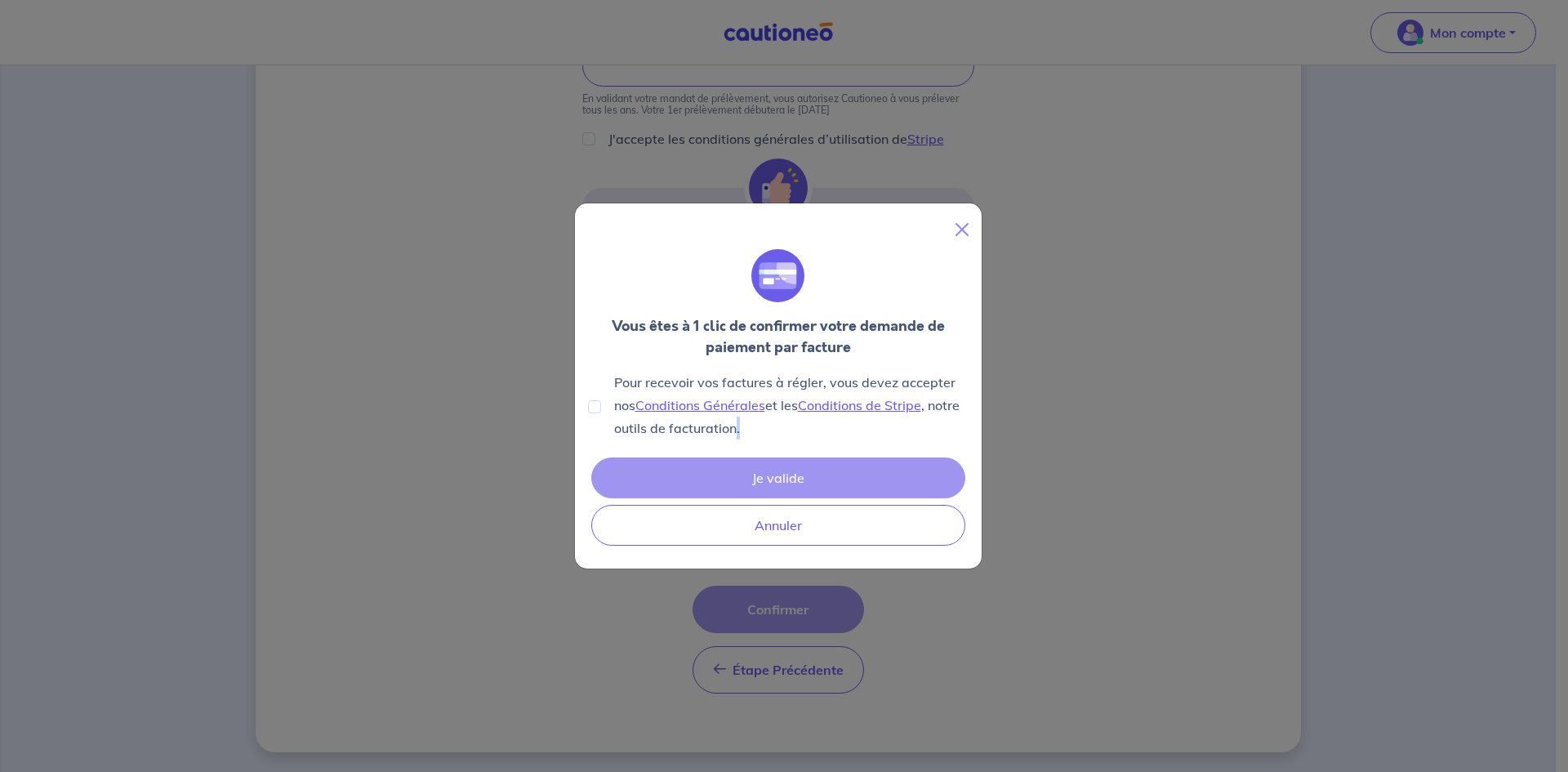
click at [776, 480] on div "Je valide Annuler" at bounding box center [777, 501] width 381 height 94
click at [827, 409] on link "Conditions de Stripe" at bounding box center [859, 405] width 123 height 16
click at [816, 472] on div "Je valide Annuler" at bounding box center [777, 501] width 381 height 94
click at [812, 456] on div "Je valide Annuler" at bounding box center [777, 501] width 381 height 94
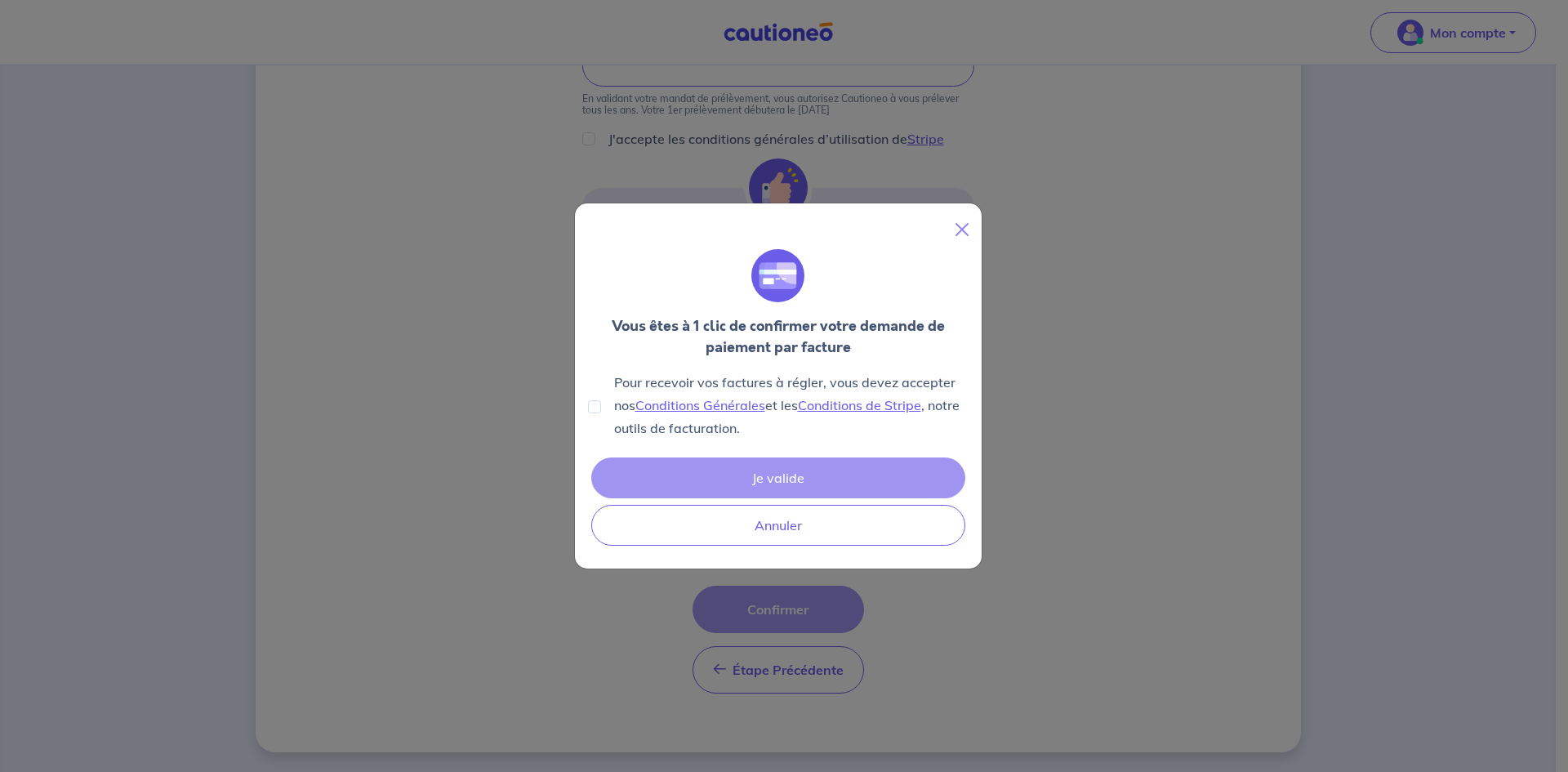
click at [811, 466] on div "Je valide Annuler" at bounding box center [777, 501] width 381 height 94
click at [957, 226] on button "Close" at bounding box center [961, 229] width 26 height 26
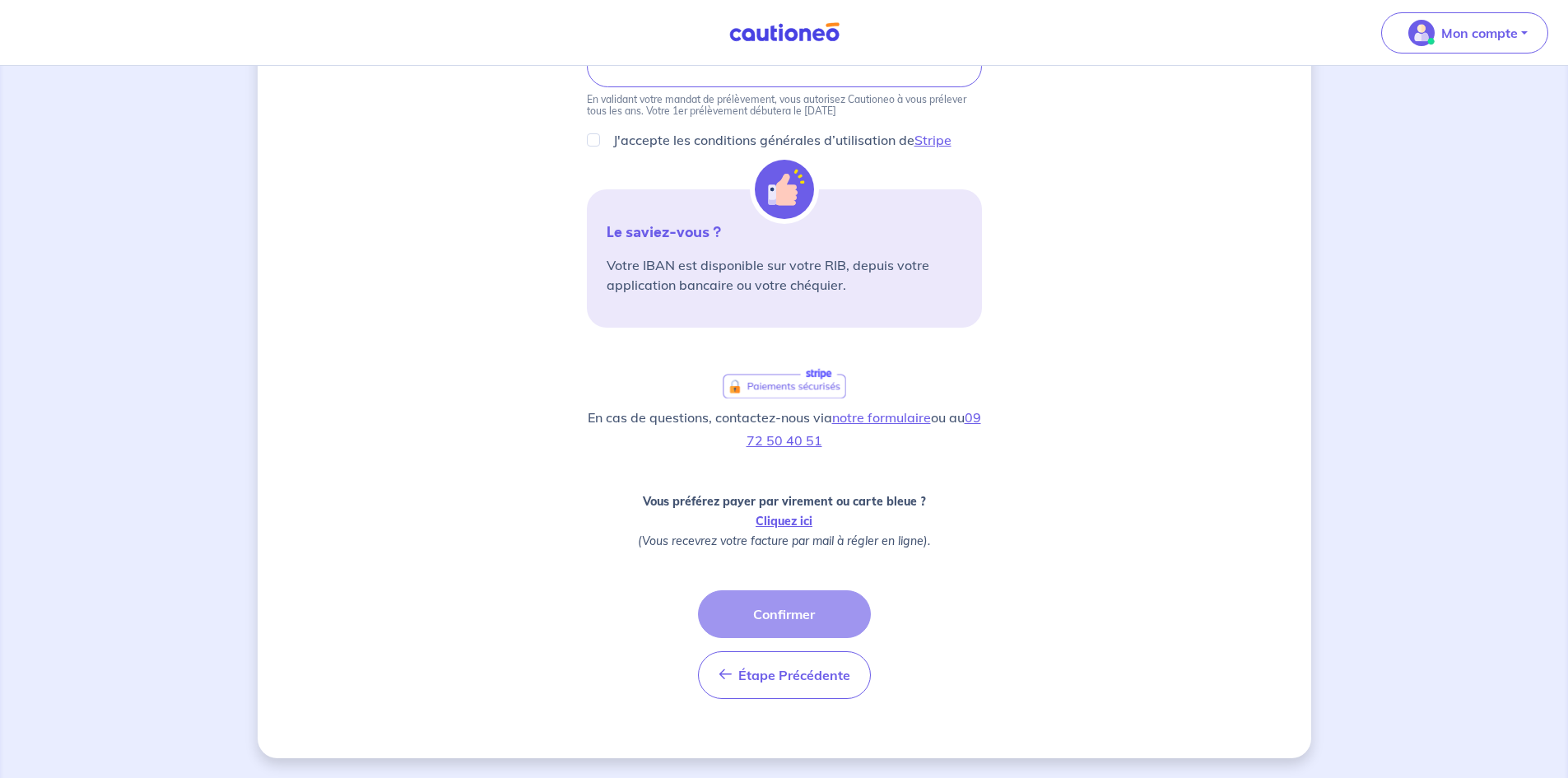
click at [787, 598] on div "Étape Précédente Précédent Confirmer Confirmer" at bounding box center [784, 644] width 173 height 109
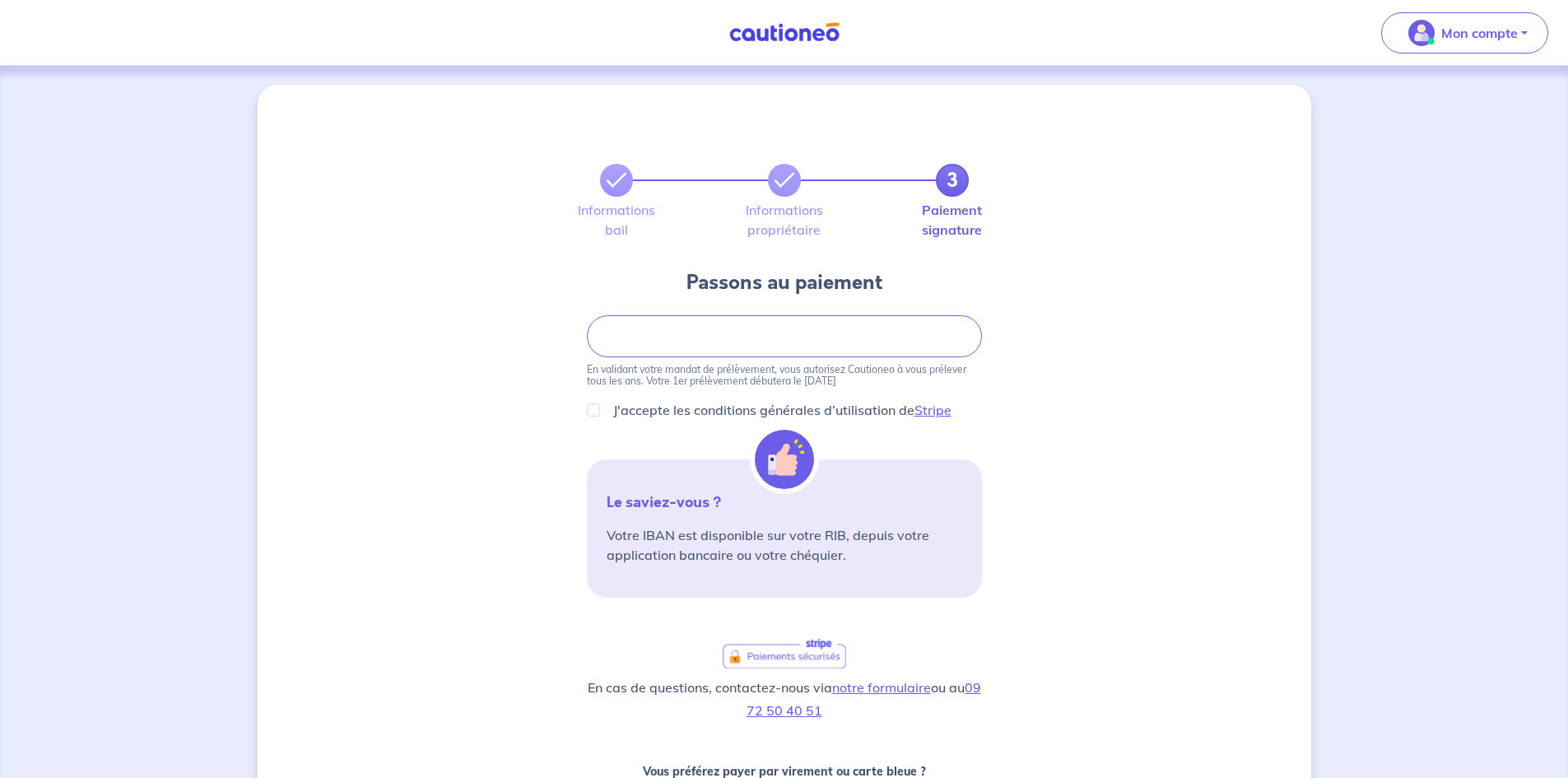
scroll to position [0, 0]
click at [796, 455] on img at bounding box center [784, 460] width 59 height 59
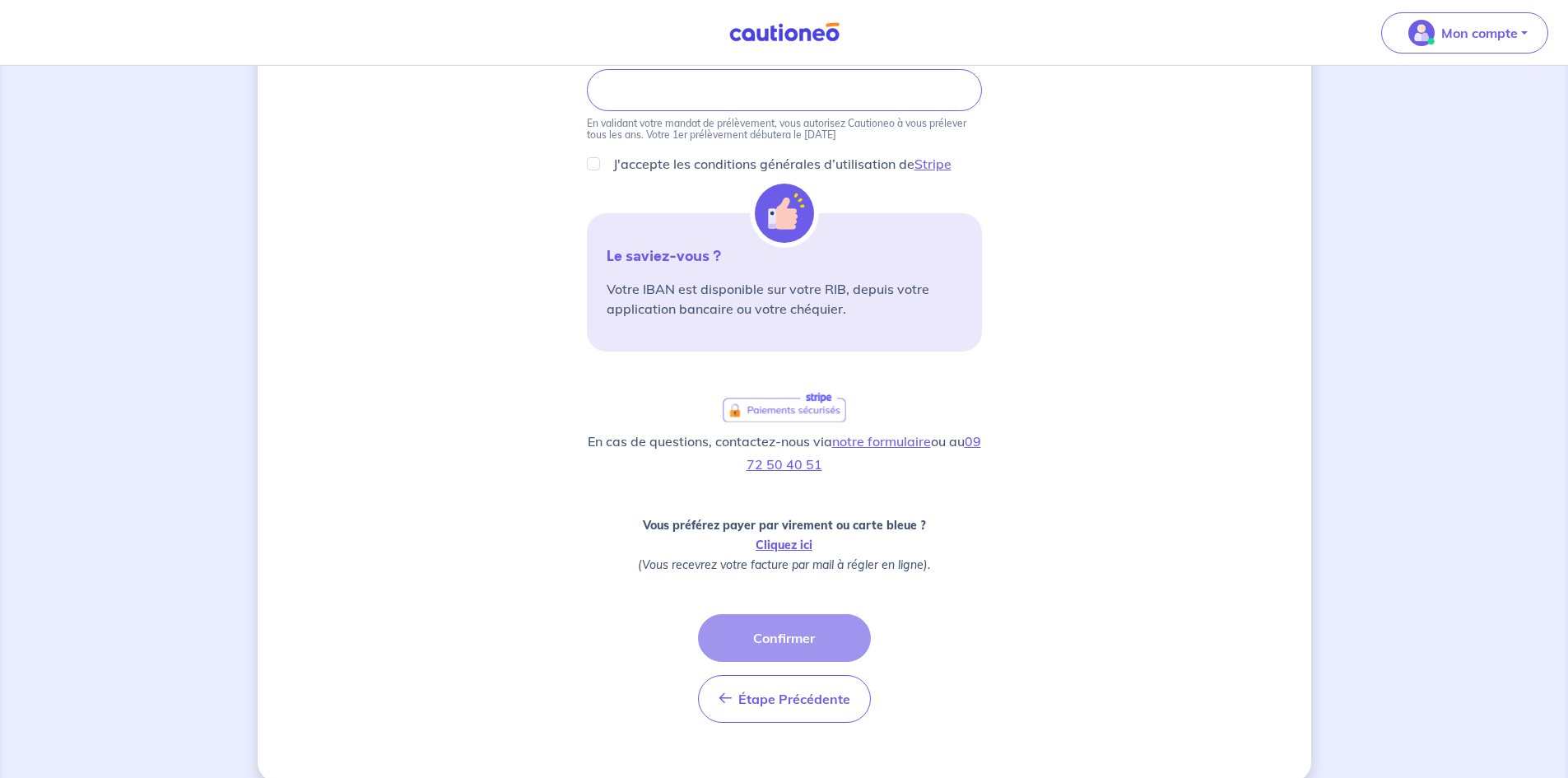
scroll to position [270, 0]
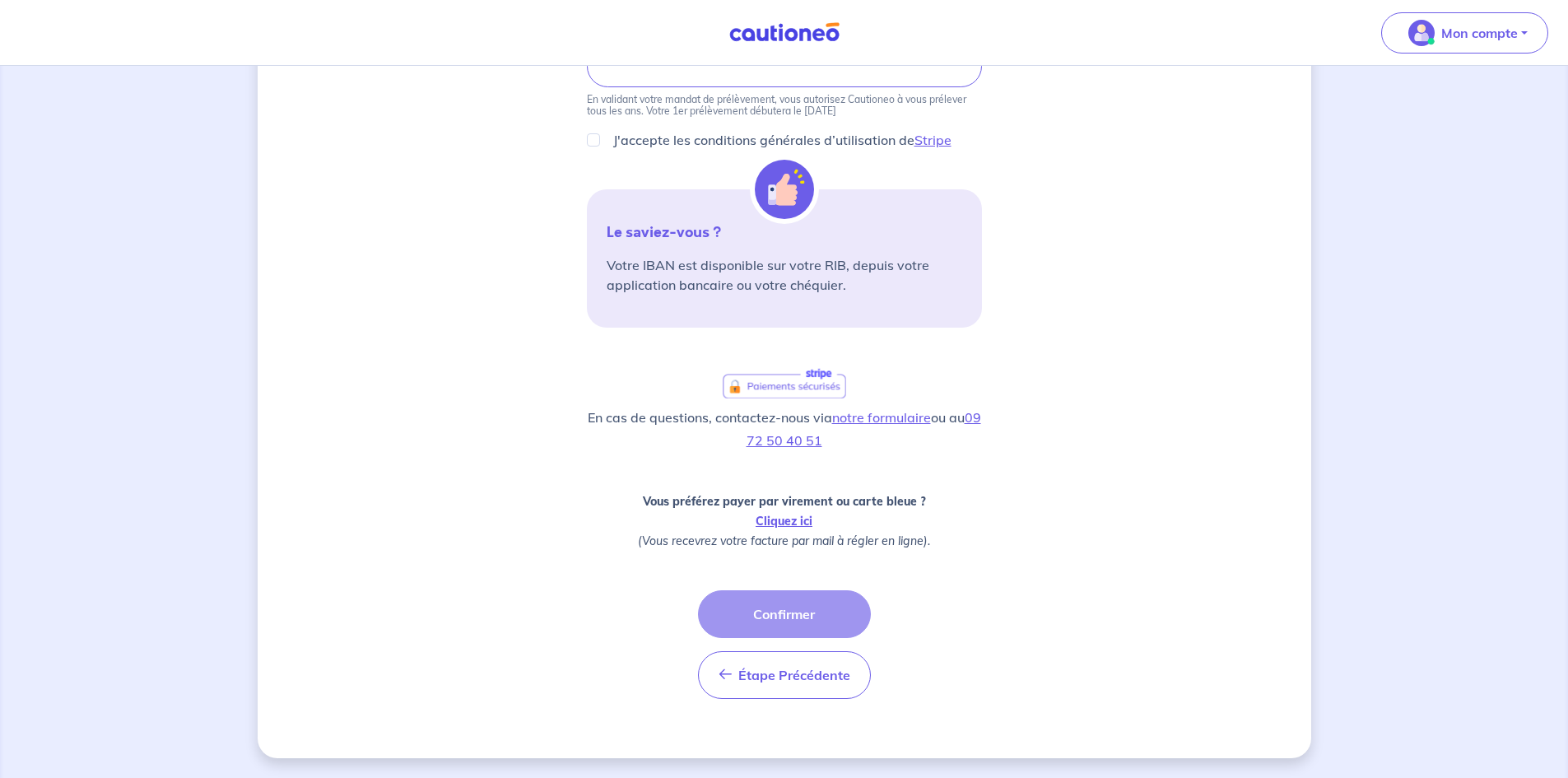
click at [810, 606] on div "Étape Précédente Précédent Confirmer Confirmer" at bounding box center [784, 644] width 173 height 109
click at [807, 612] on div "Étape Précédente Précédent Confirmer Confirmer" at bounding box center [784, 644] width 173 height 109
click at [763, 676] on span "Étape Précédente" at bounding box center [794, 675] width 112 height 16
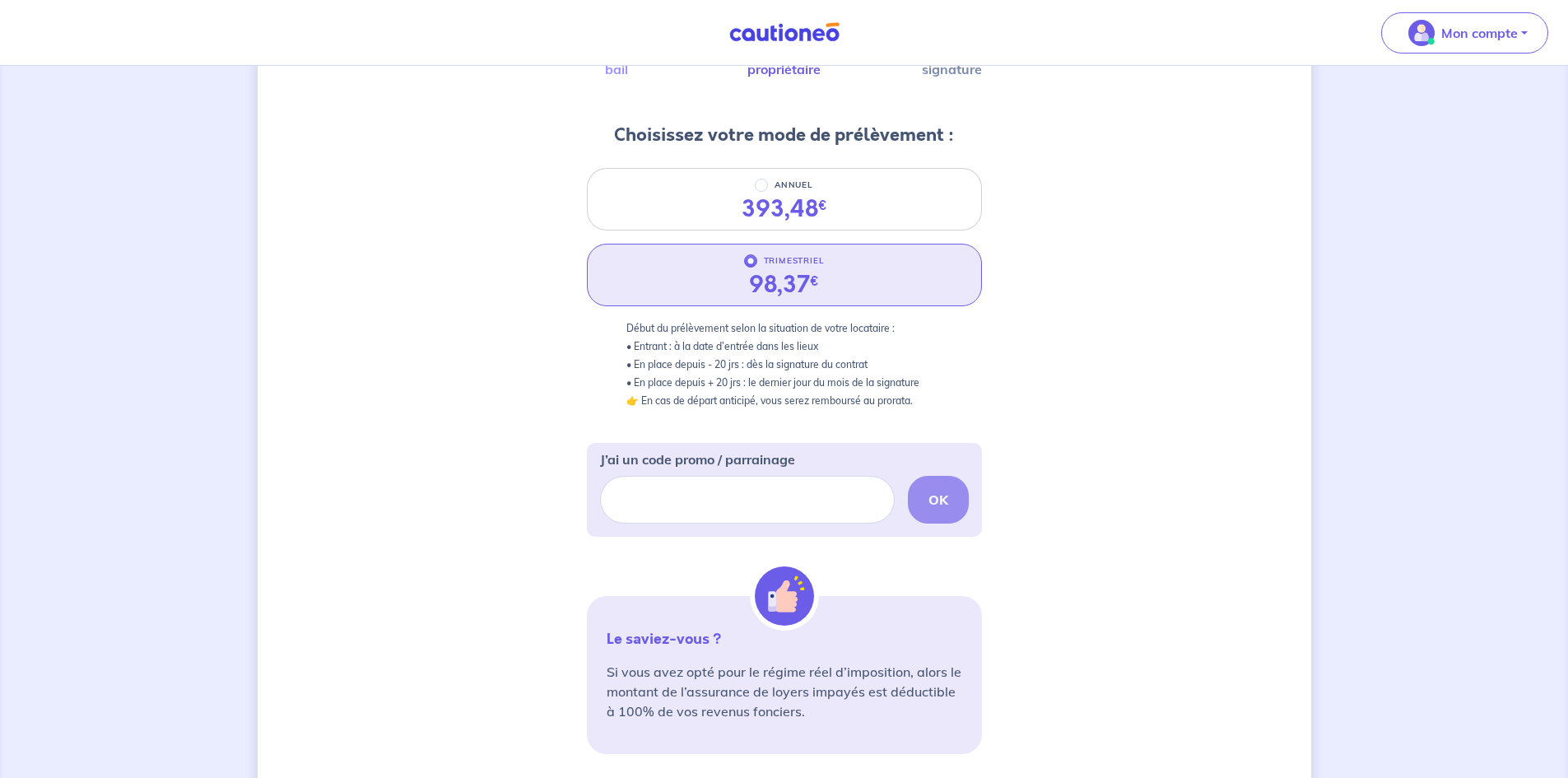
scroll to position [164, 0]
click at [789, 597] on img at bounding box center [784, 593] width 59 height 59
click at [943, 487] on div "OK" at bounding box center [784, 496] width 368 height 48
click at [809, 280] on div "98,37 €" at bounding box center [784, 281] width 70 height 28
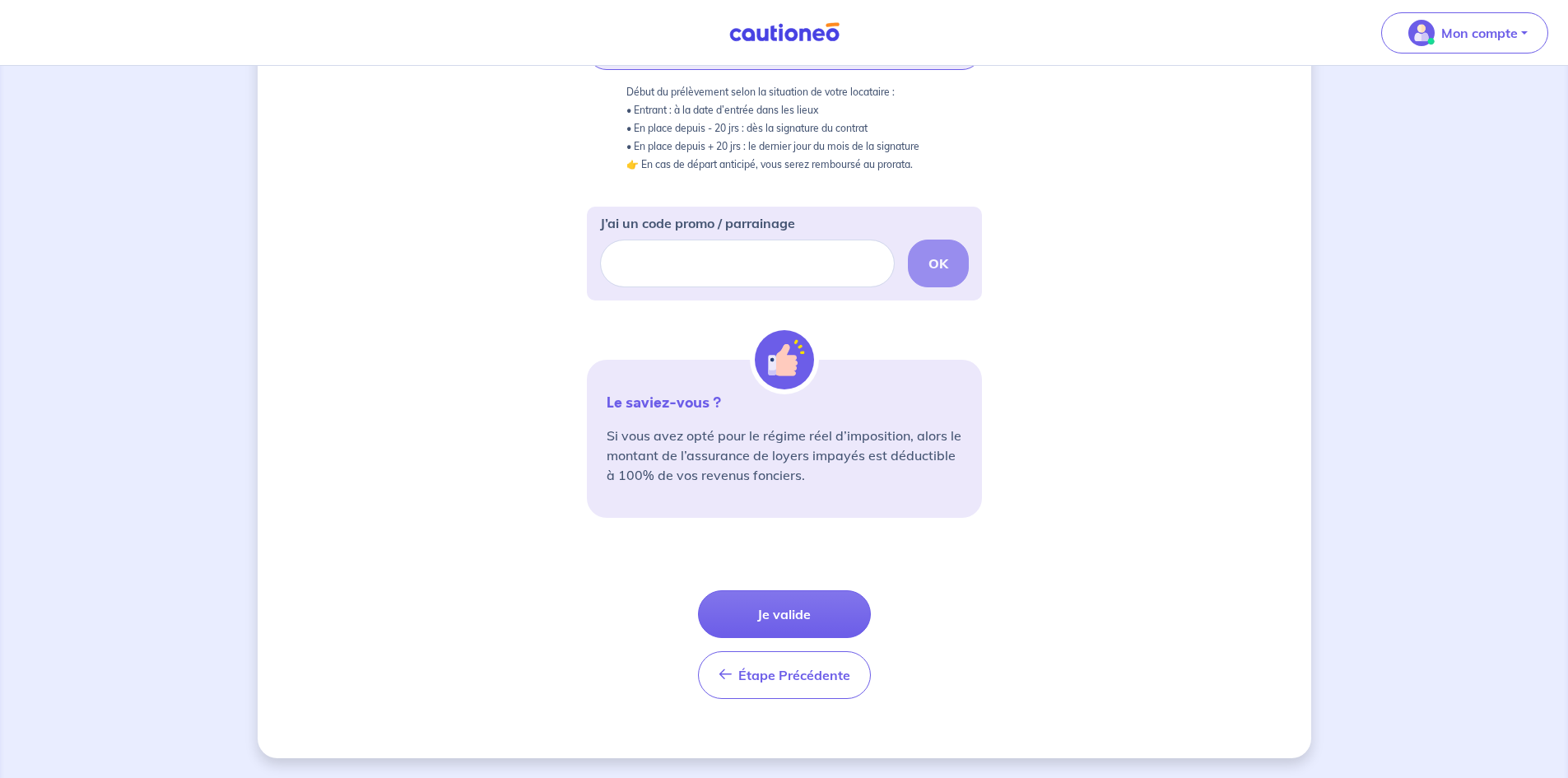
click at [801, 614] on button "Je valide" at bounding box center [784, 614] width 173 height 48
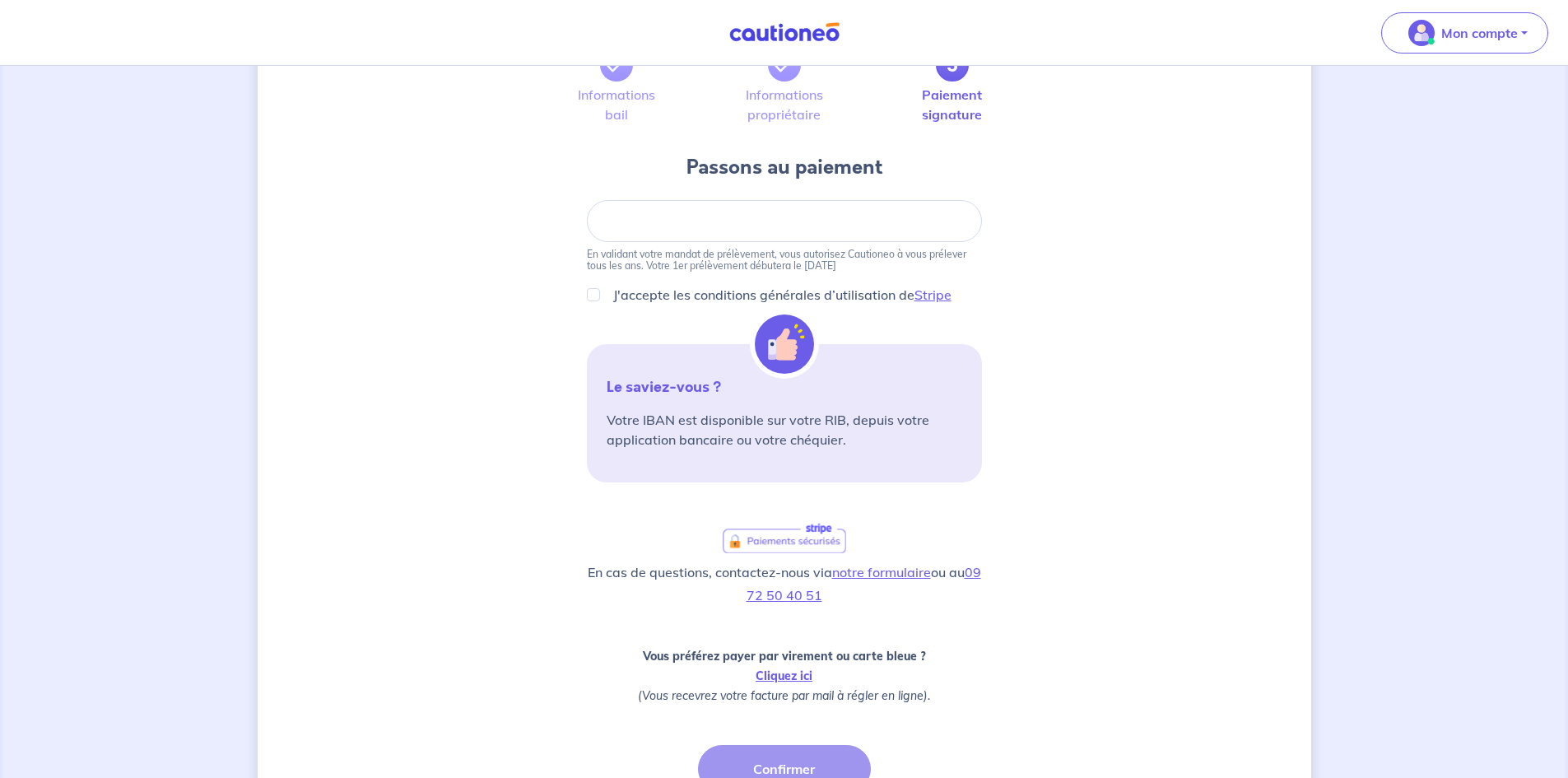
scroll to position [270, 0]
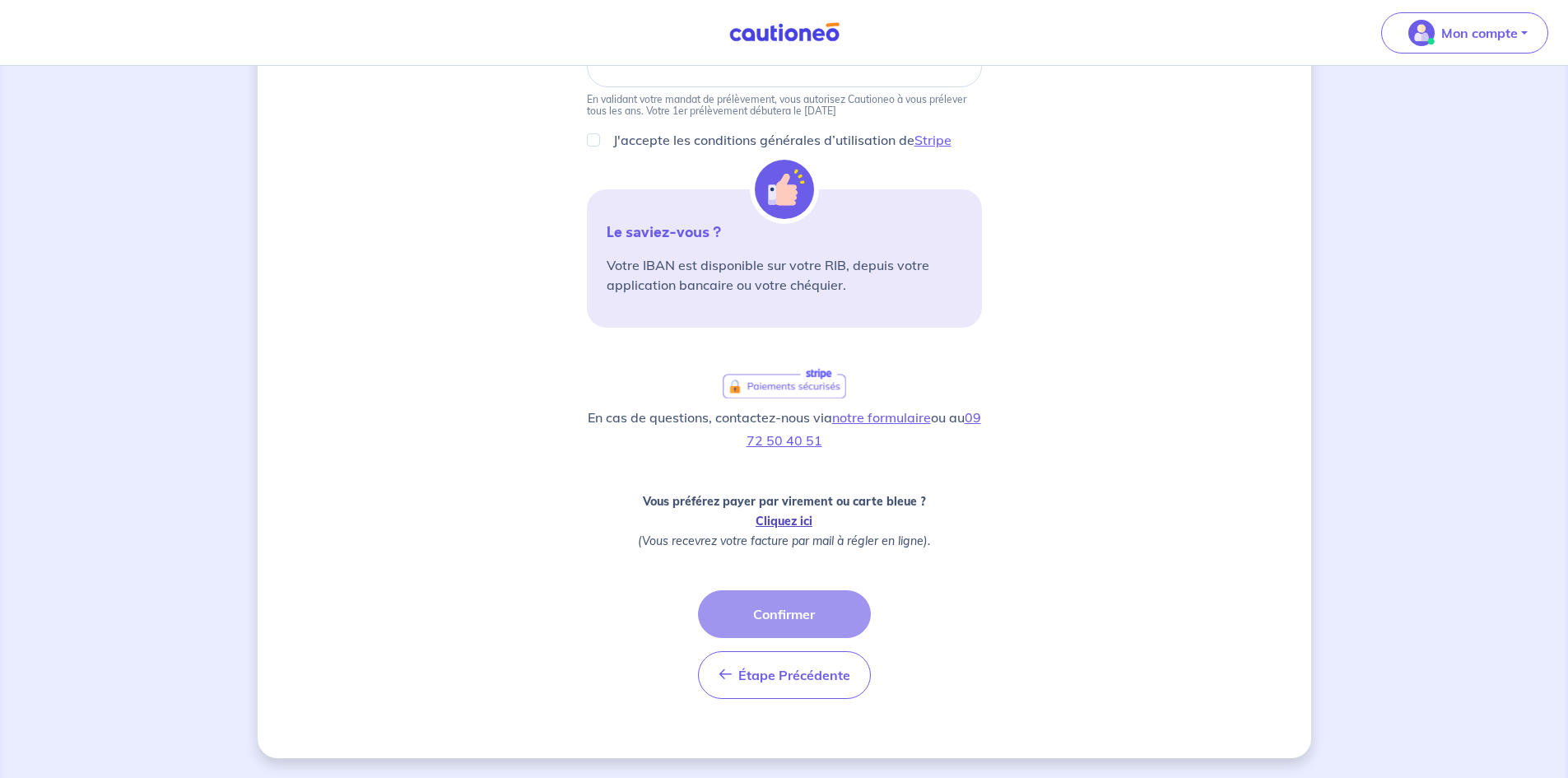
click at [774, 527] on link "Cliquez ici" at bounding box center [784, 521] width 57 height 14
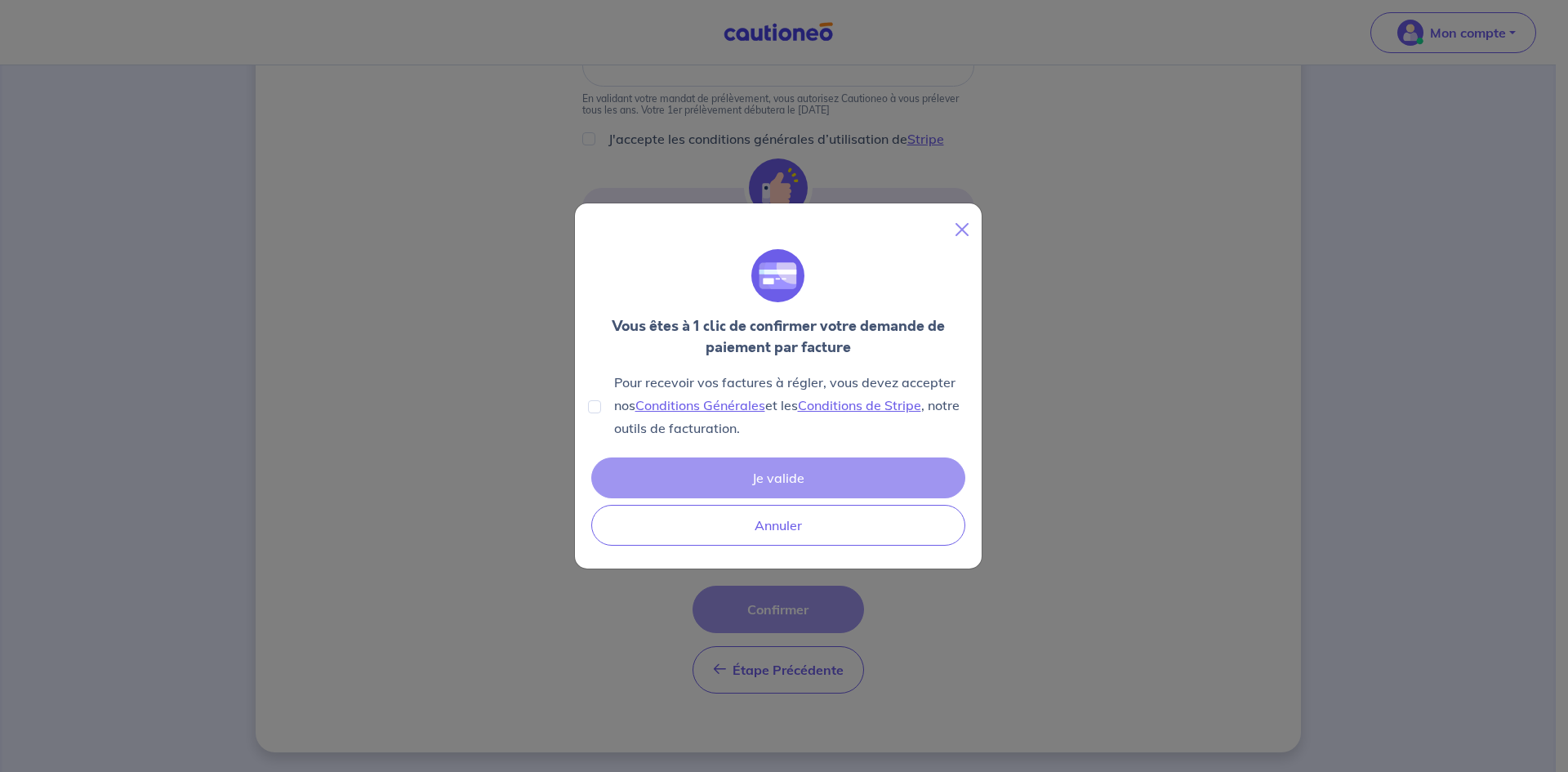
click at [819, 480] on div "Je valide Annuler" at bounding box center [777, 501] width 381 height 94
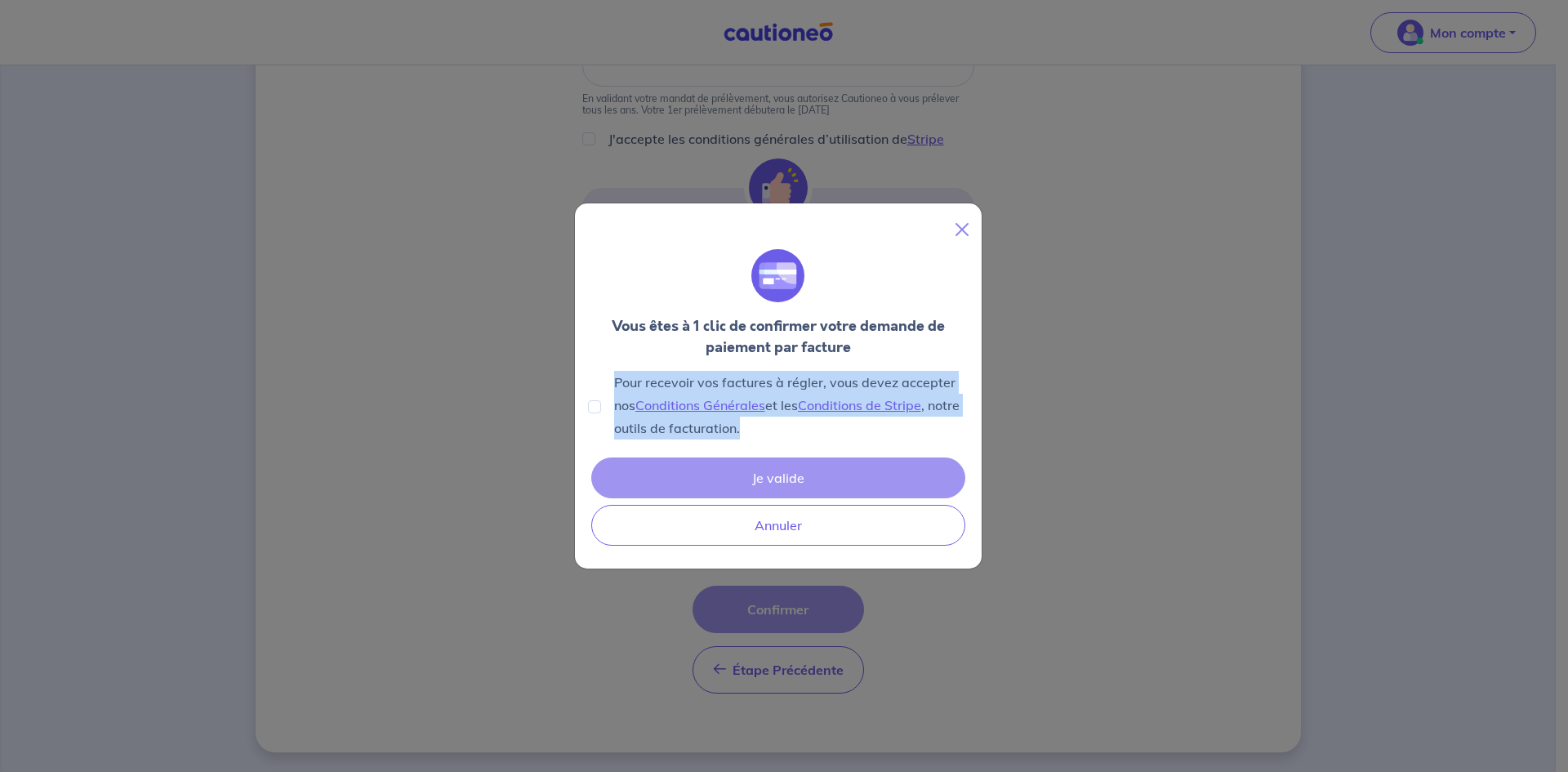
click at [819, 480] on div "Je valide Annuler" at bounding box center [777, 501] width 381 height 94
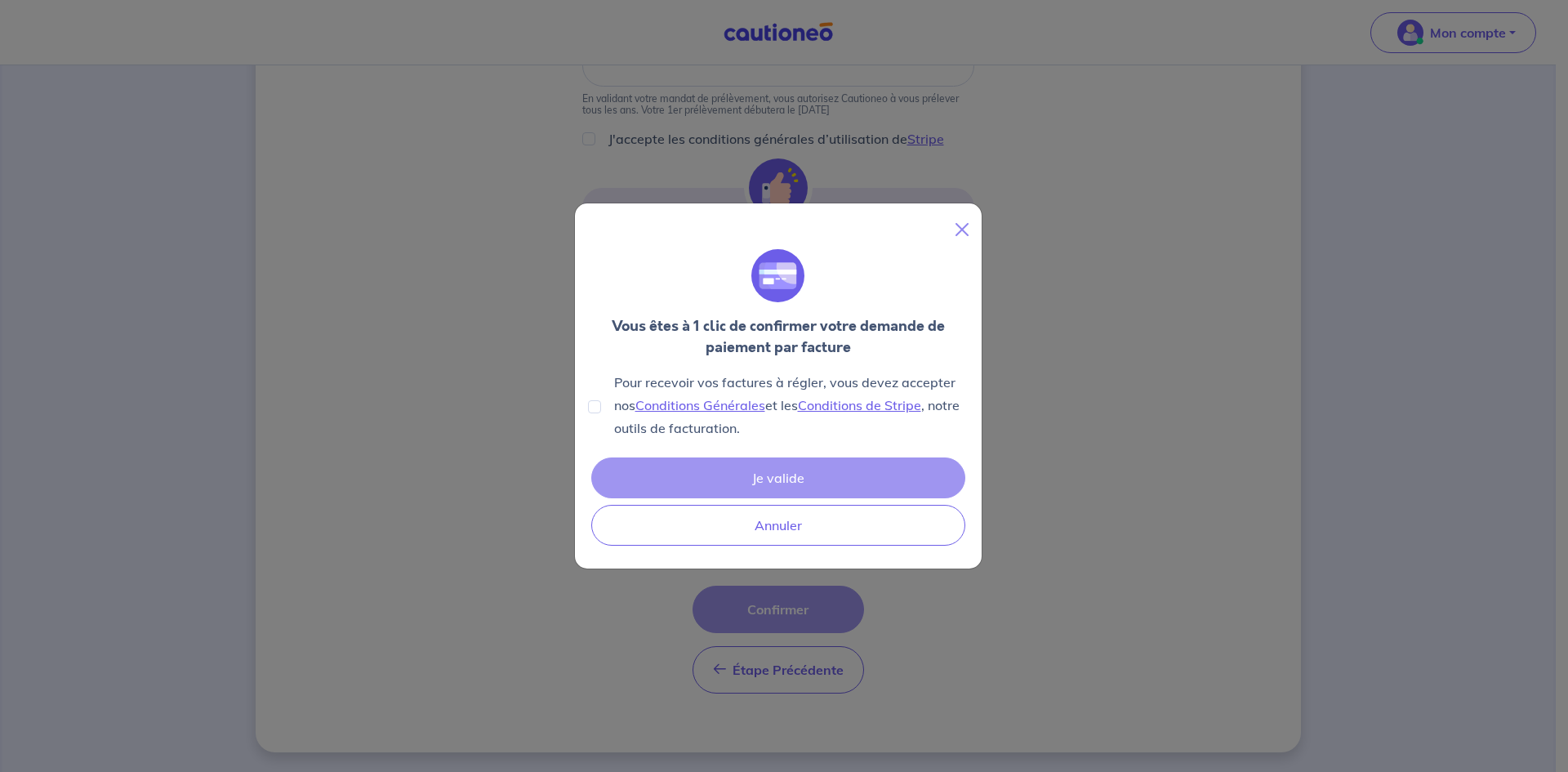
click at [816, 475] on div "Je valide Annuler" at bounding box center [777, 501] width 381 height 94
click at [684, 406] on link "Conditions Générales" at bounding box center [701, 405] width 130 height 16
click at [785, 487] on div "Je valide Annuler" at bounding box center [777, 501] width 381 height 94
click at [967, 226] on button "Close" at bounding box center [961, 229] width 26 height 26
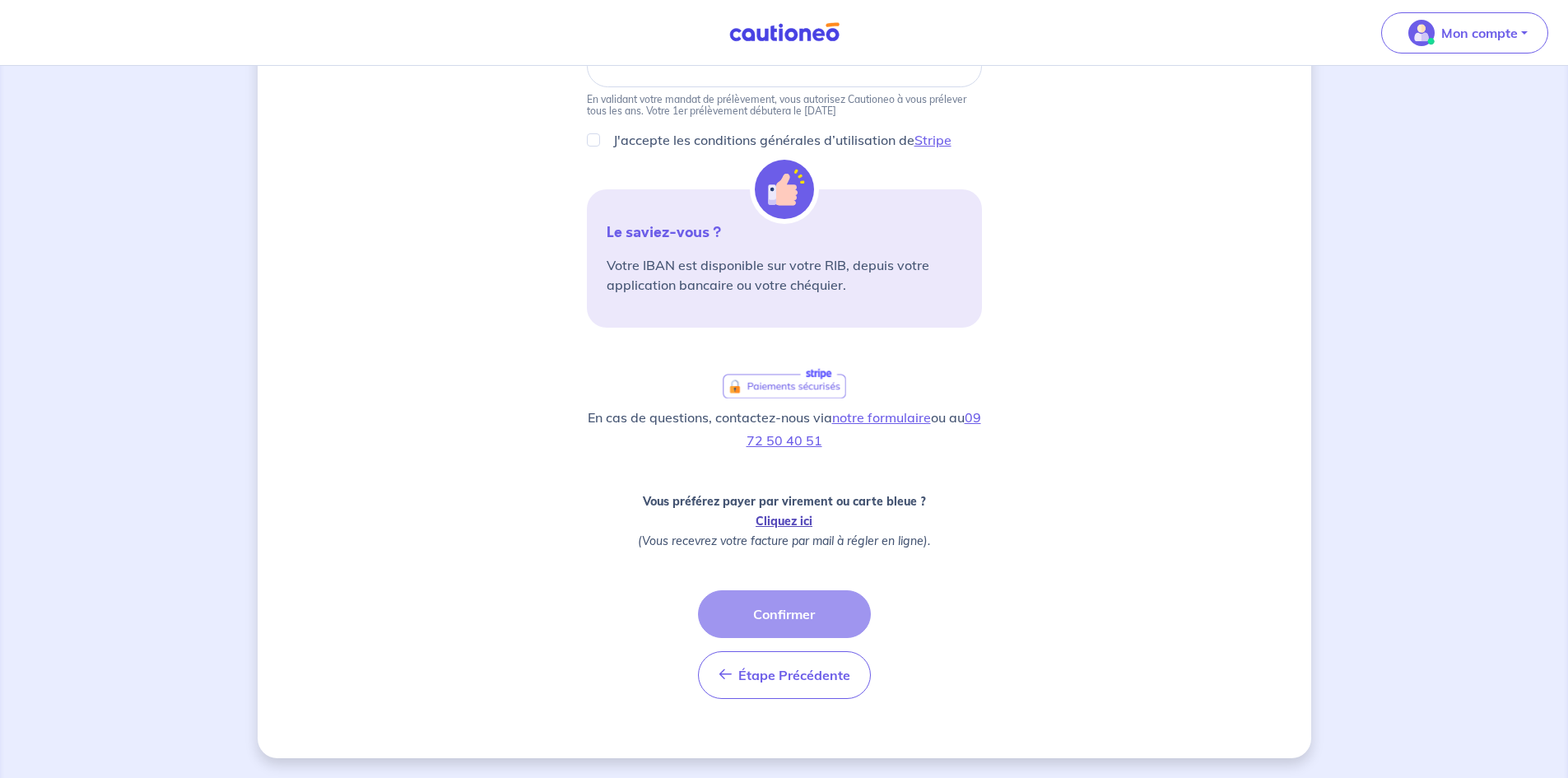
click at [792, 519] on link "Cliquez ici" at bounding box center [784, 521] width 57 height 14
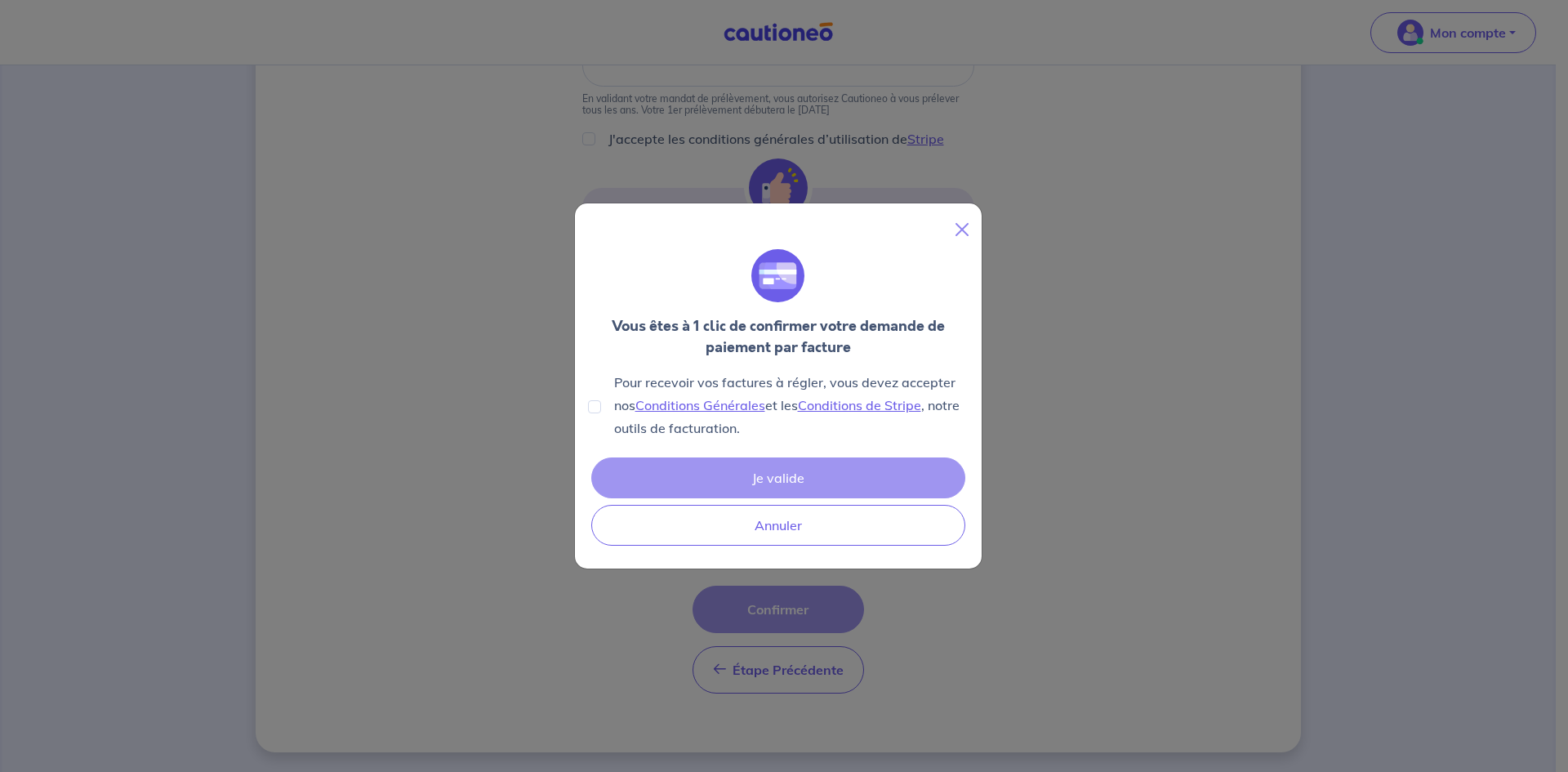
click at [831, 485] on div "Je valide Annuler" at bounding box center [777, 501] width 381 height 94
click at [831, 482] on div "Je valide Annuler" at bounding box center [777, 501] width 381 height 94
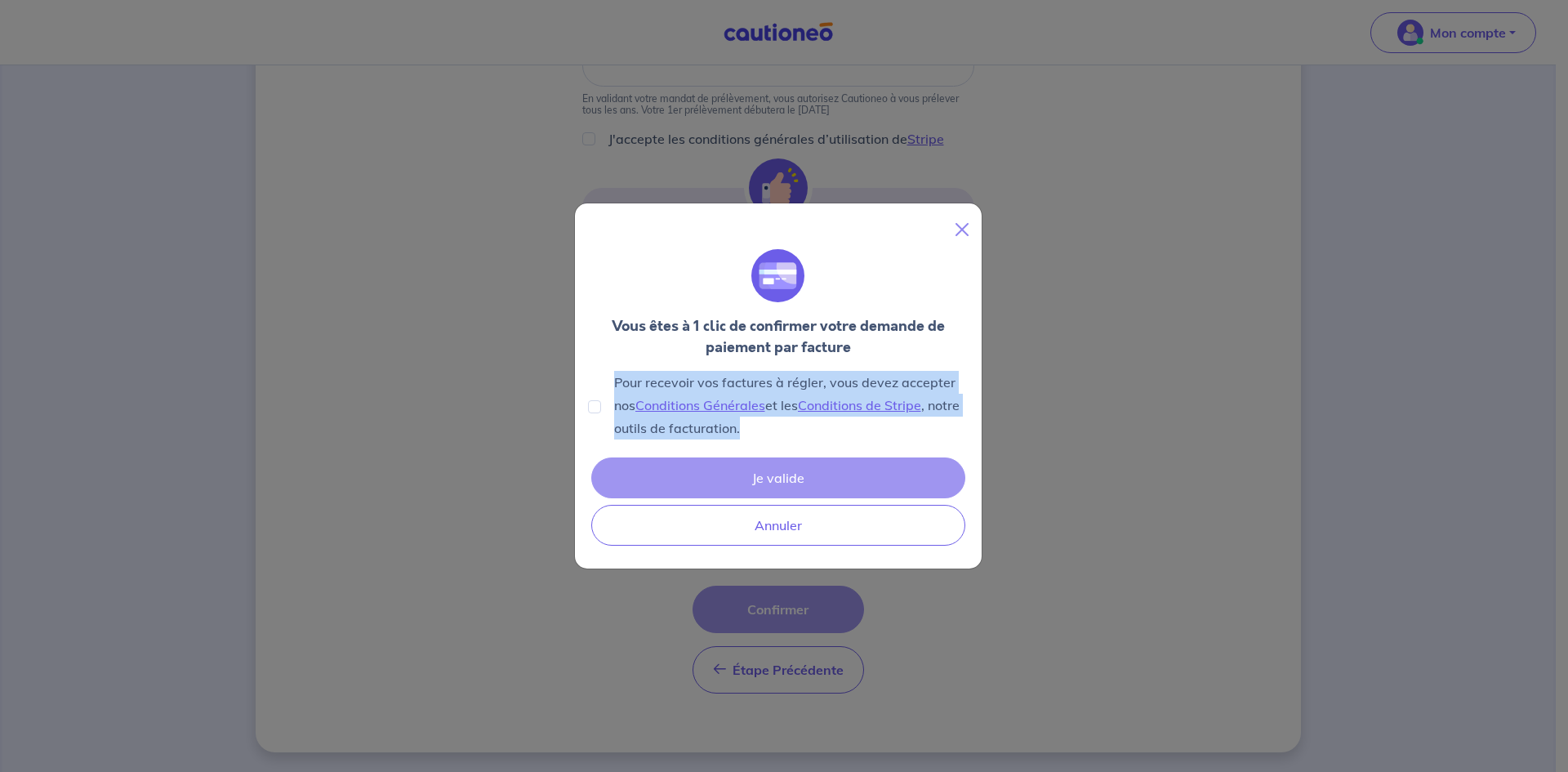
click at [831, 482] on div "Je valide Annuler" at bounding box center [777, 501] width 381 height 94
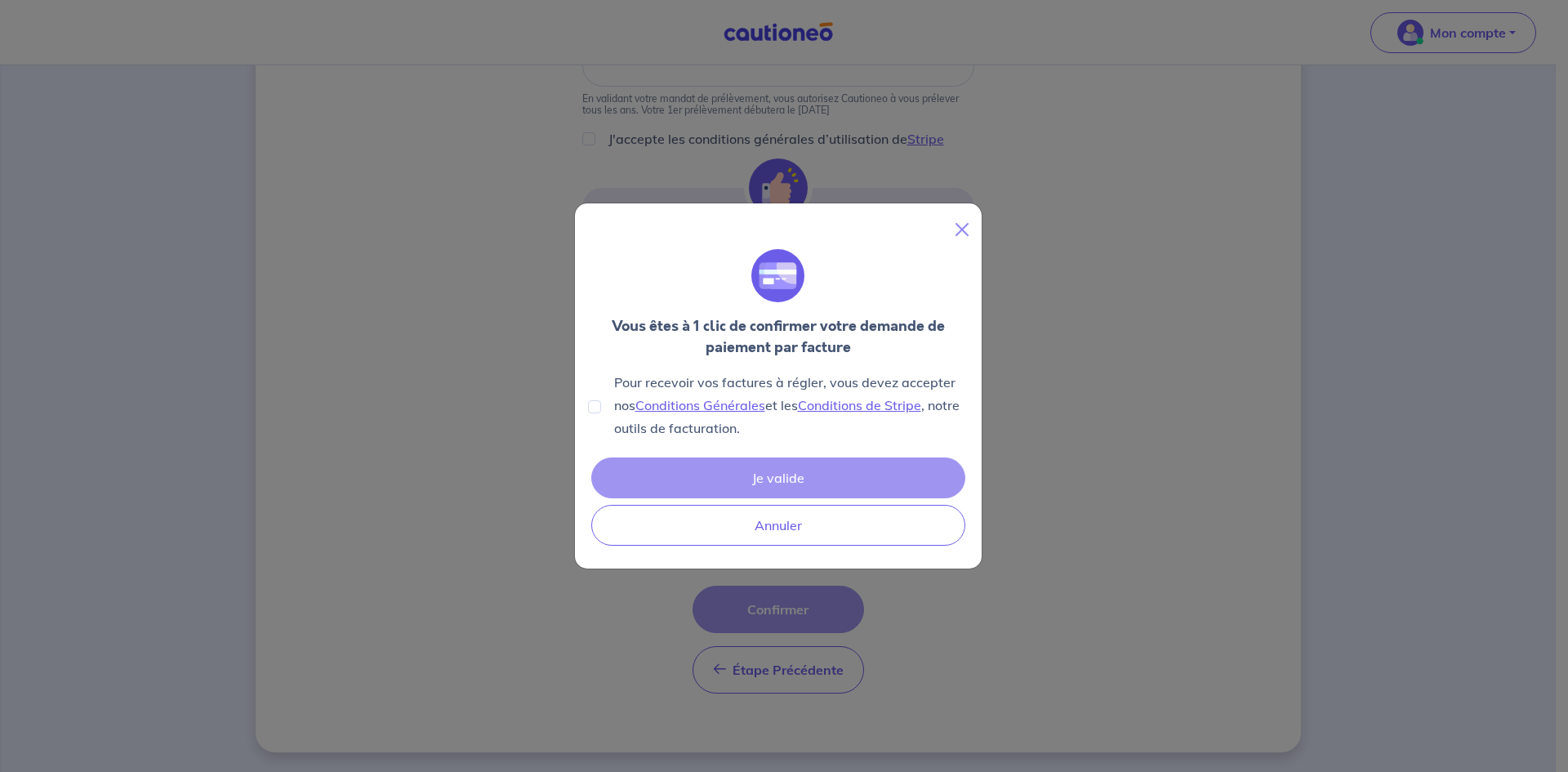
click at [831, 482] on div "Je valide Annuler" at bounding box center [777, 501] width 381 height 94
click at [961, 227] on button "Close" at bounding box center [961, 229] width 26 height 26
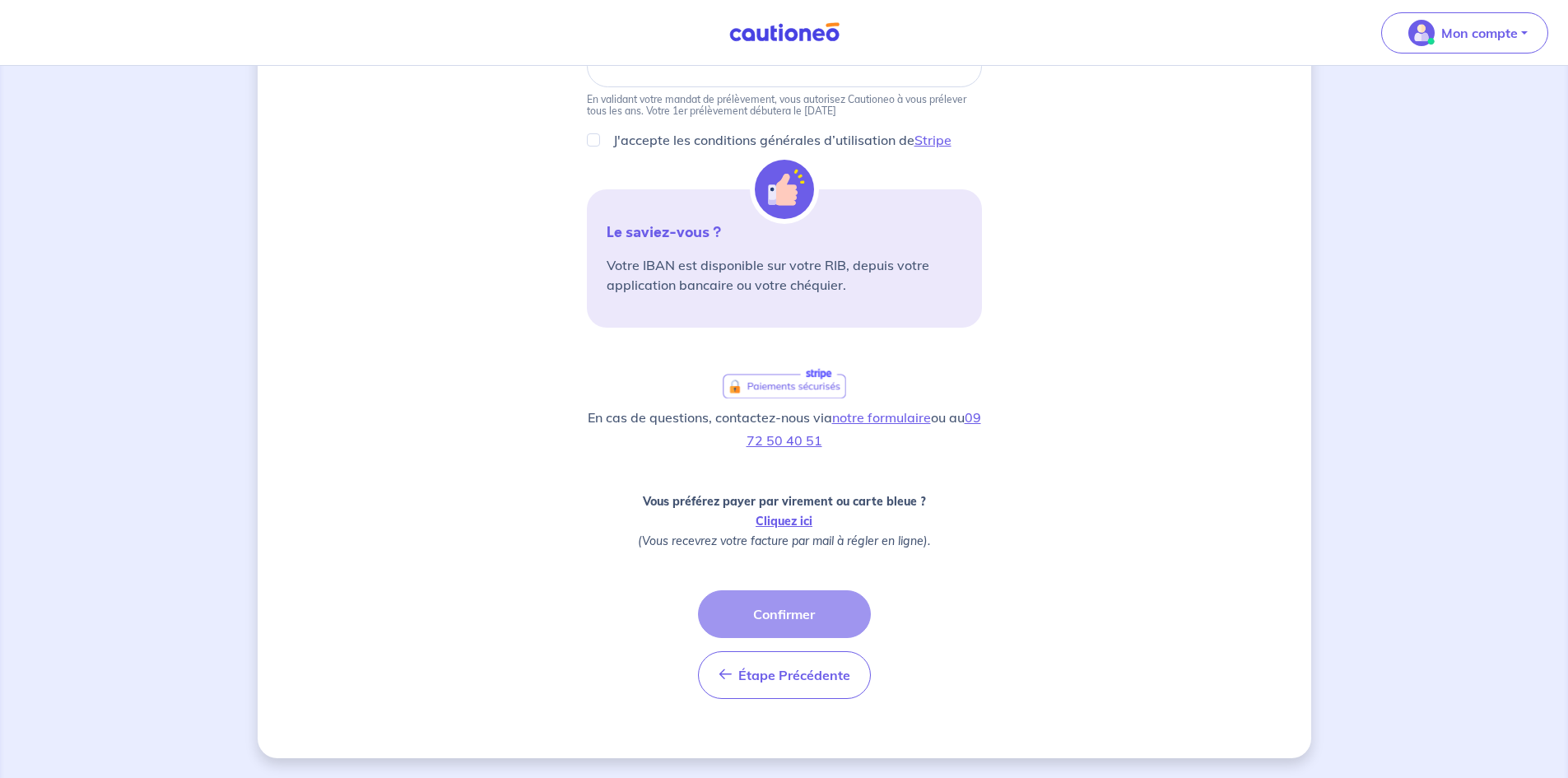
click at [802, 613] on div "Étape Précédente Précédent Confirmer Confirmer" at bounding box center [784, 644] width 173 height 109
click at [1147, 596] on div "3 Informations bail Informations propriétaire Paiement signature Passons au pai…" at bounding box center [784, 287] width 1053 height 943
click at [830, 614] on div "Étape Précédente Précédent Confirmer Confirmer" at bounding box center [784, 644] width 173 height 109
click at [798, 524] on link "Cliquez ici" at bounding box center [784, 521] width 57 height 14
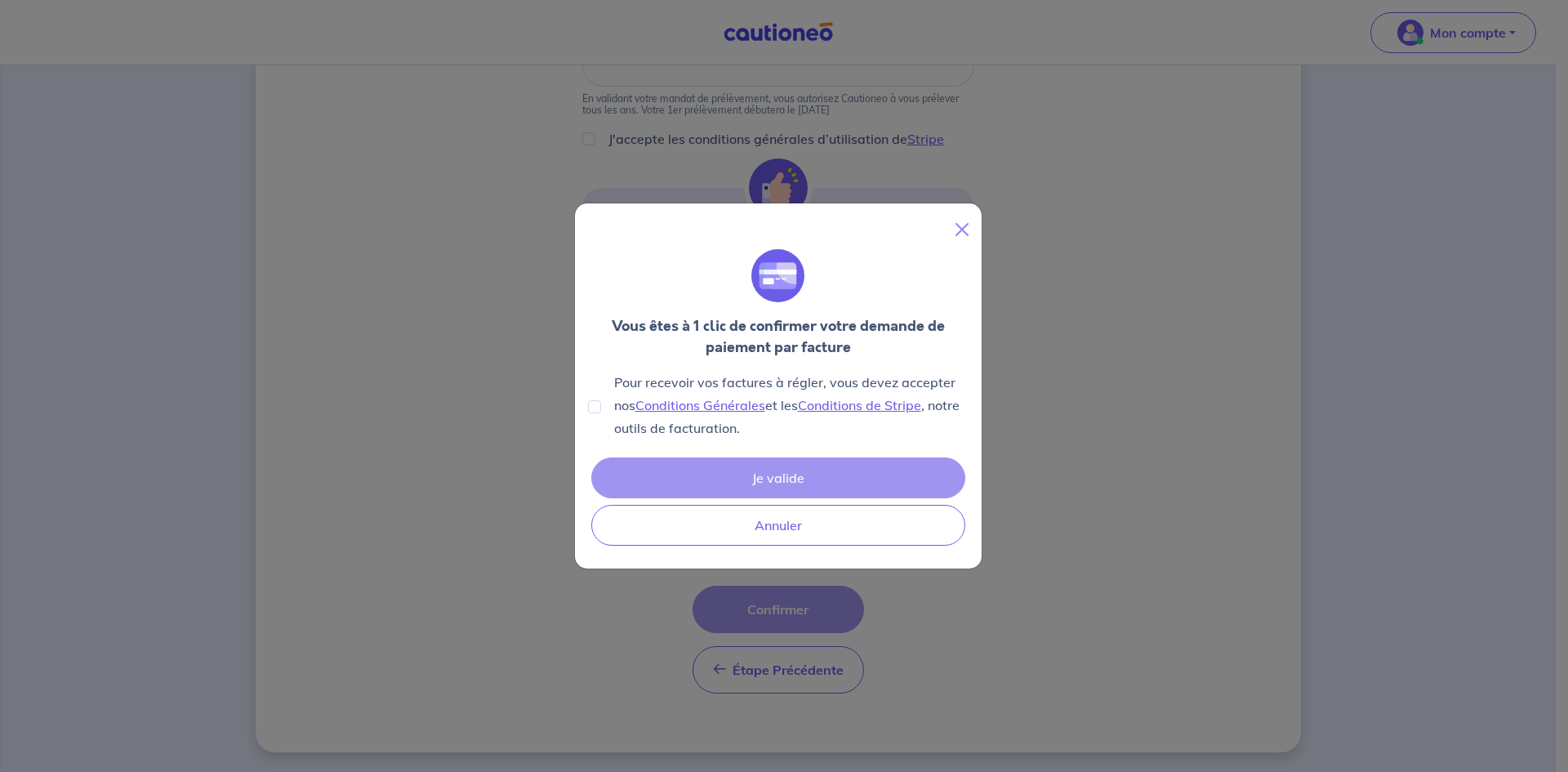
click at [872, 481] on div "Je valide Annuler" at bounding box center [777, 501] width 381 height 94
click at [962, 226] on button "Close" at bounding box center [961, 229] width 26 height 26
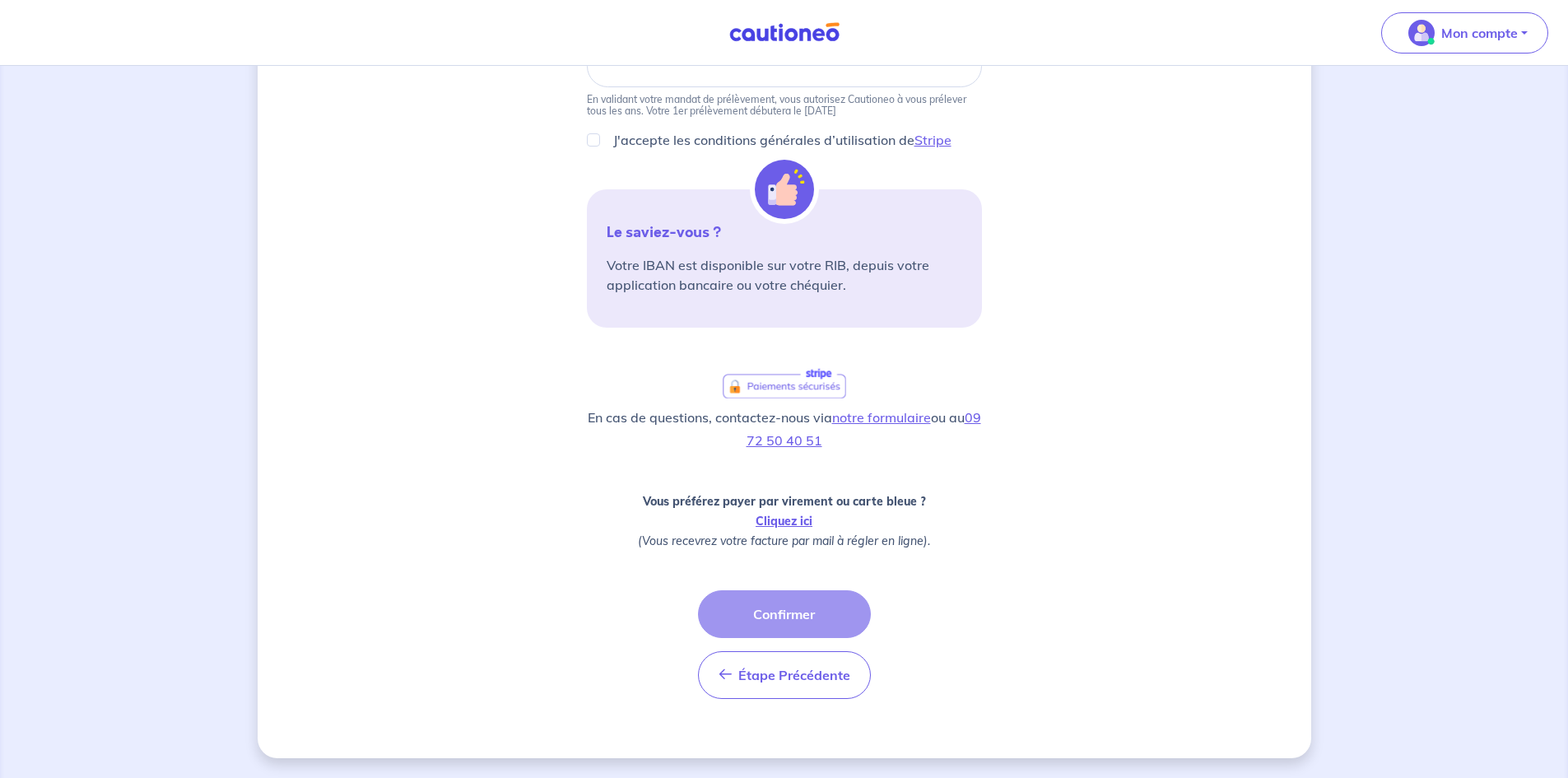
click at [789, 631] on div "Étape Précédente Précédent Confirmer Confirmer" at bounding box center [784, 644] width 173 height 109
click at [826, 689] on button "Étape Précédente Précédent" at bounding box center [784, 675] width 173 height 48
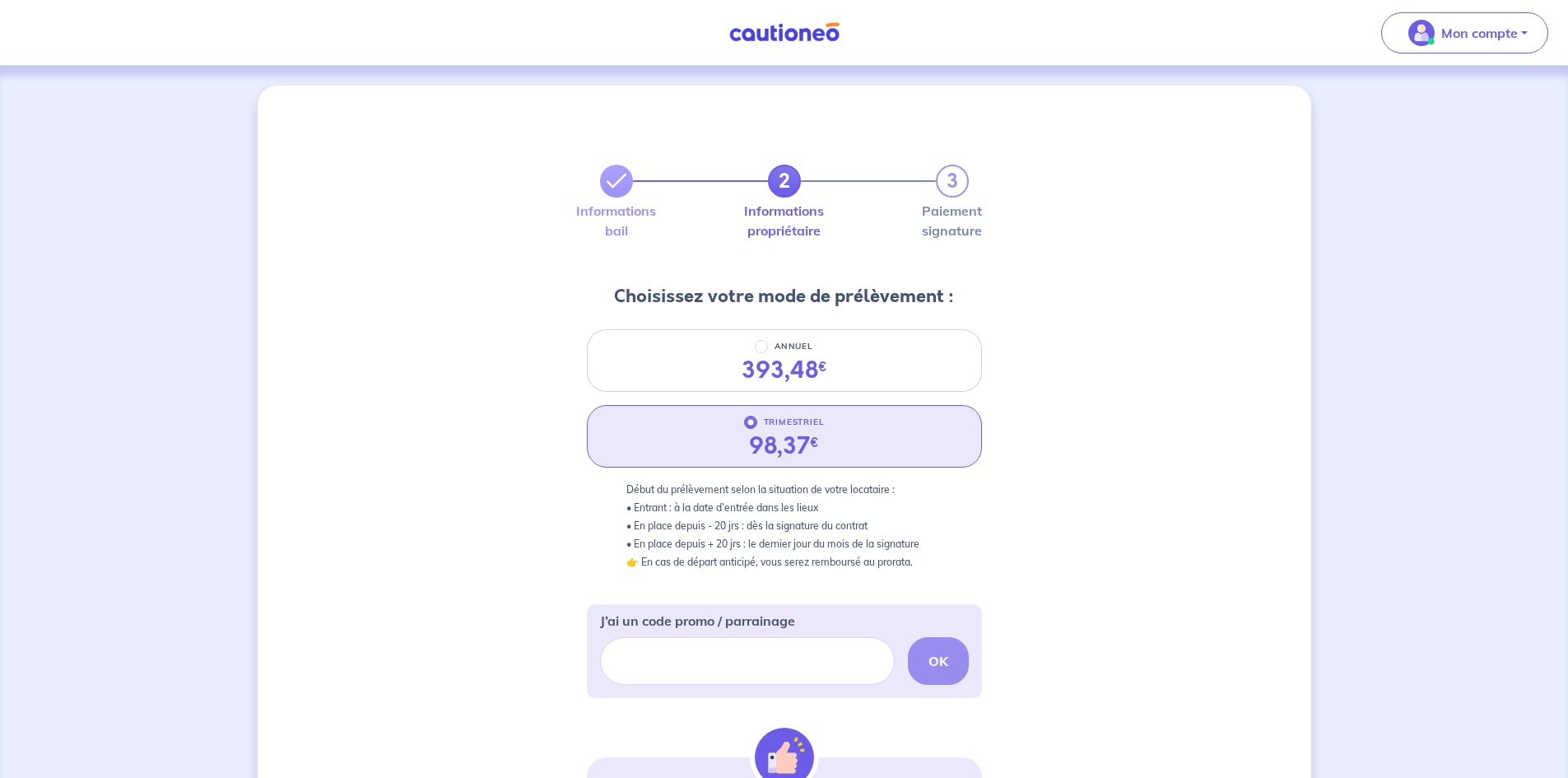
click at [940, 659] on div "OK" at bounding box center [784, 660] width 368 height 48
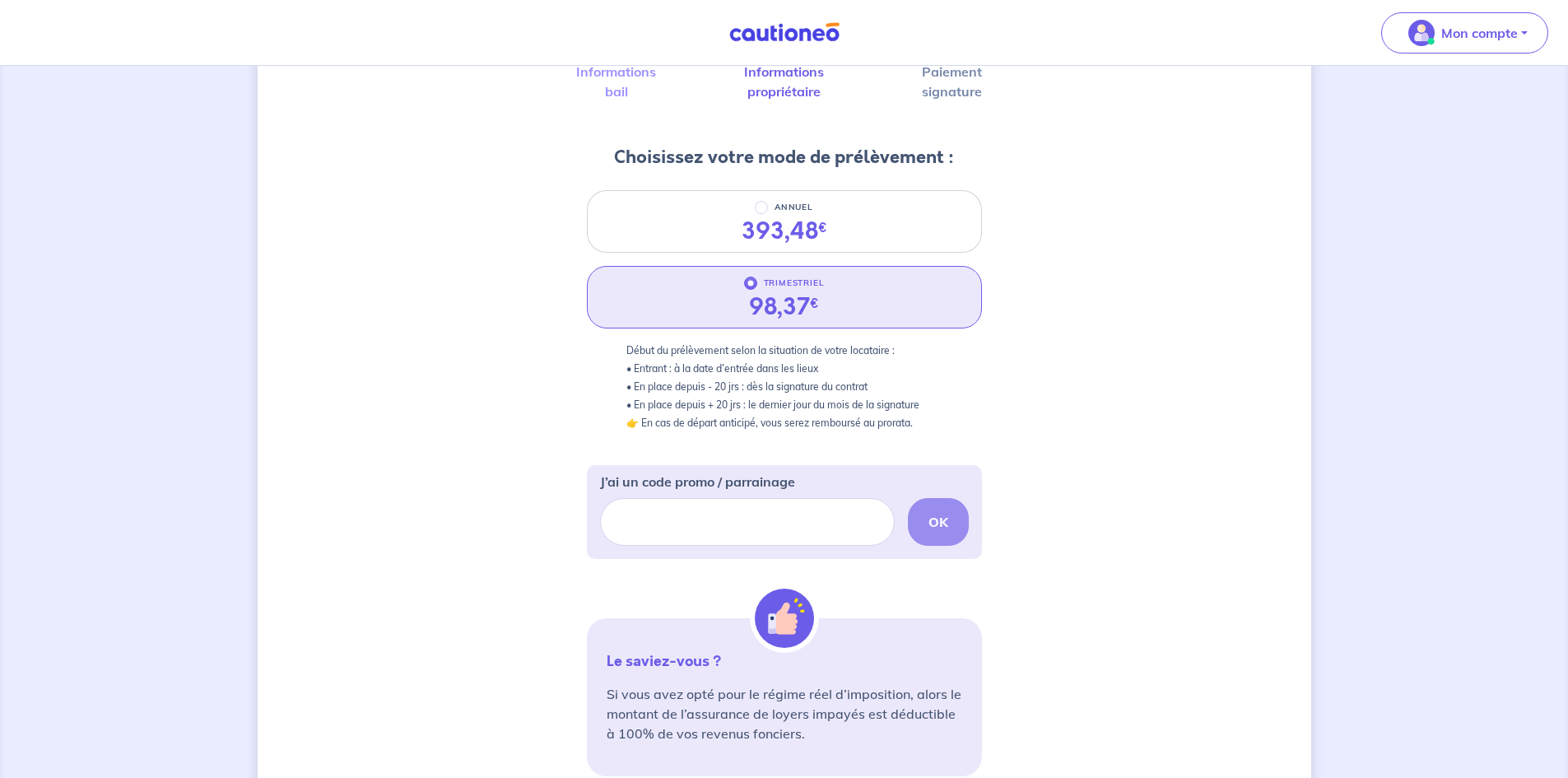
scroll to position [247, 0]
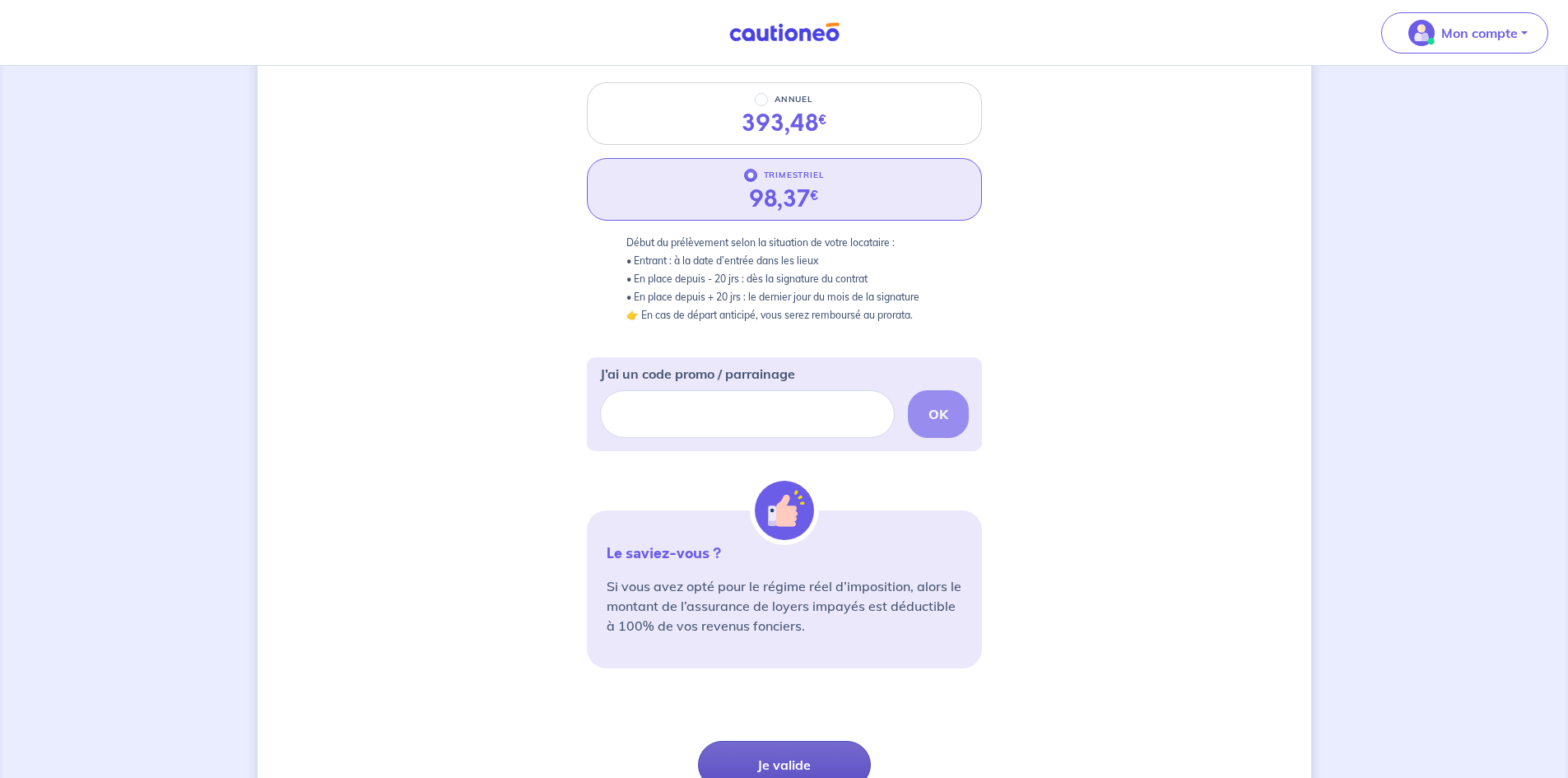
click at [803, 743] on button "Je valide" at bounding box center [784, 764] width 173 height 48
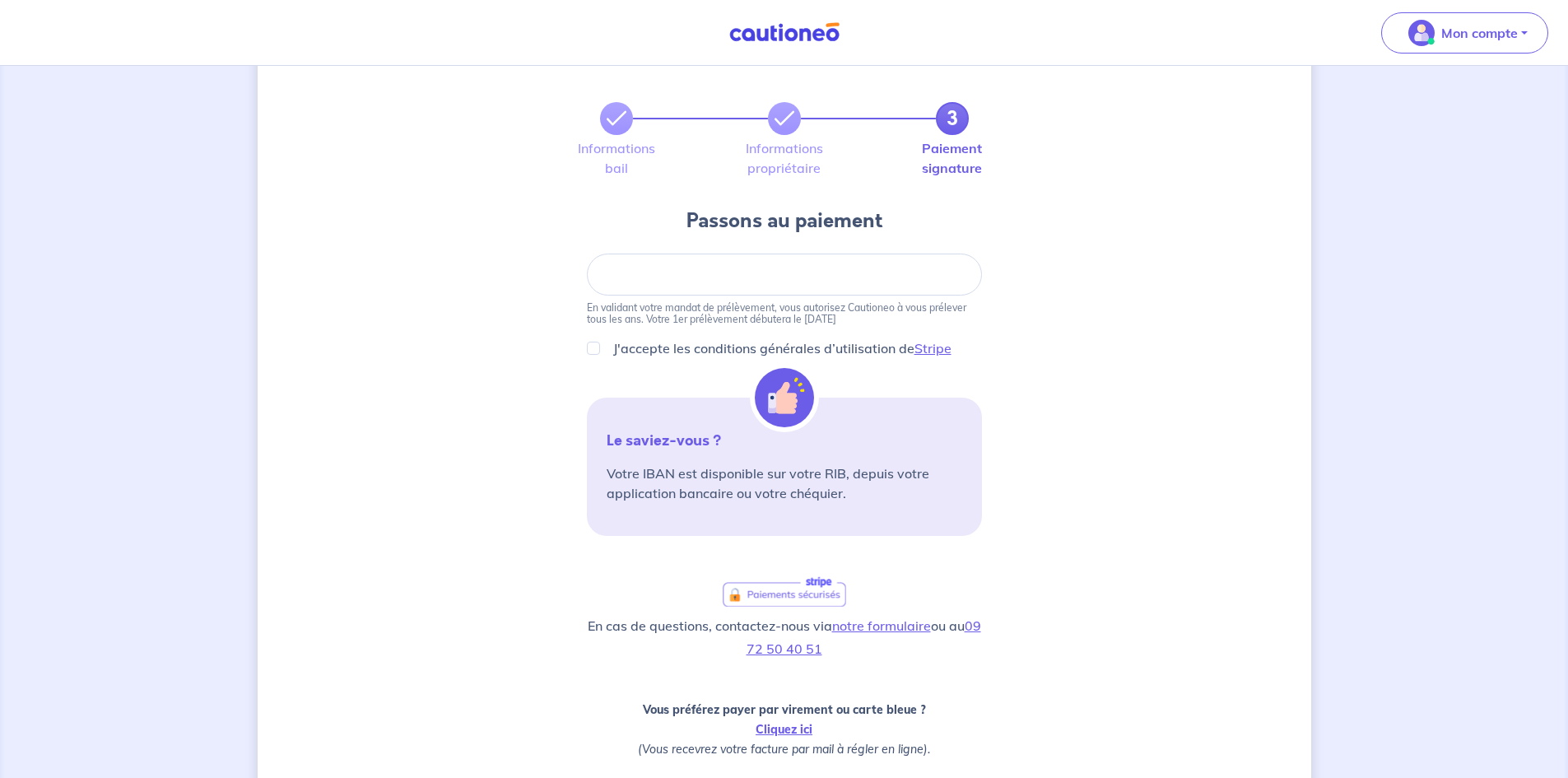
scroll to position [270, 0]
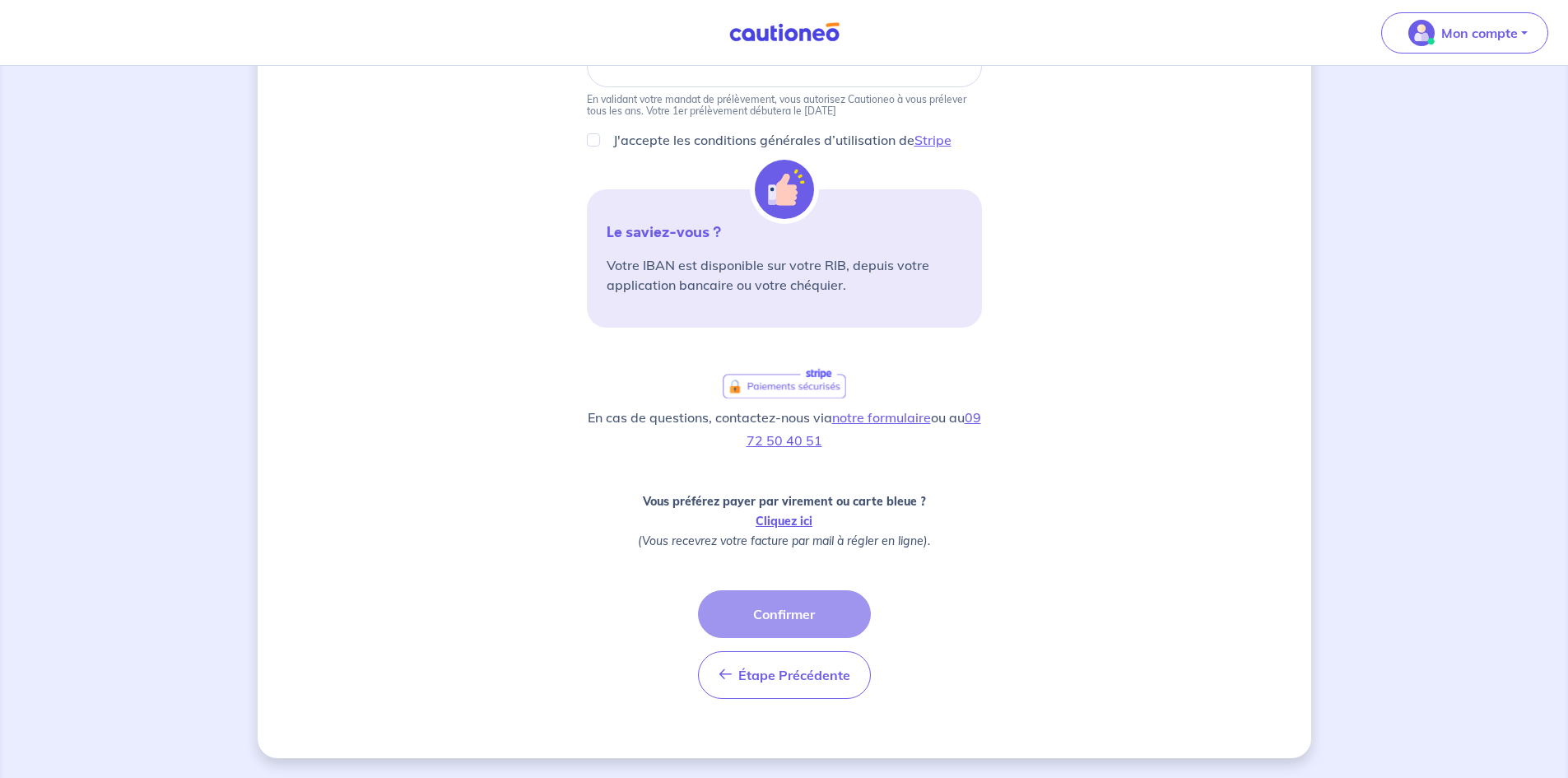
click at [1121, 538] on div "3 Informations bail Informations propriétaire Paiement signature Passons au pai…" at bounding box center [784, 287] width 1053 height 943
click at [733, 606] on div "Étape Précédente Précédent Confirmer Confirmer" at bounding box center [784, 644] width 173 height 109
click at [1488, 30] on p "Mon compte" at bounding box center [1479, 33] width 76 height 20
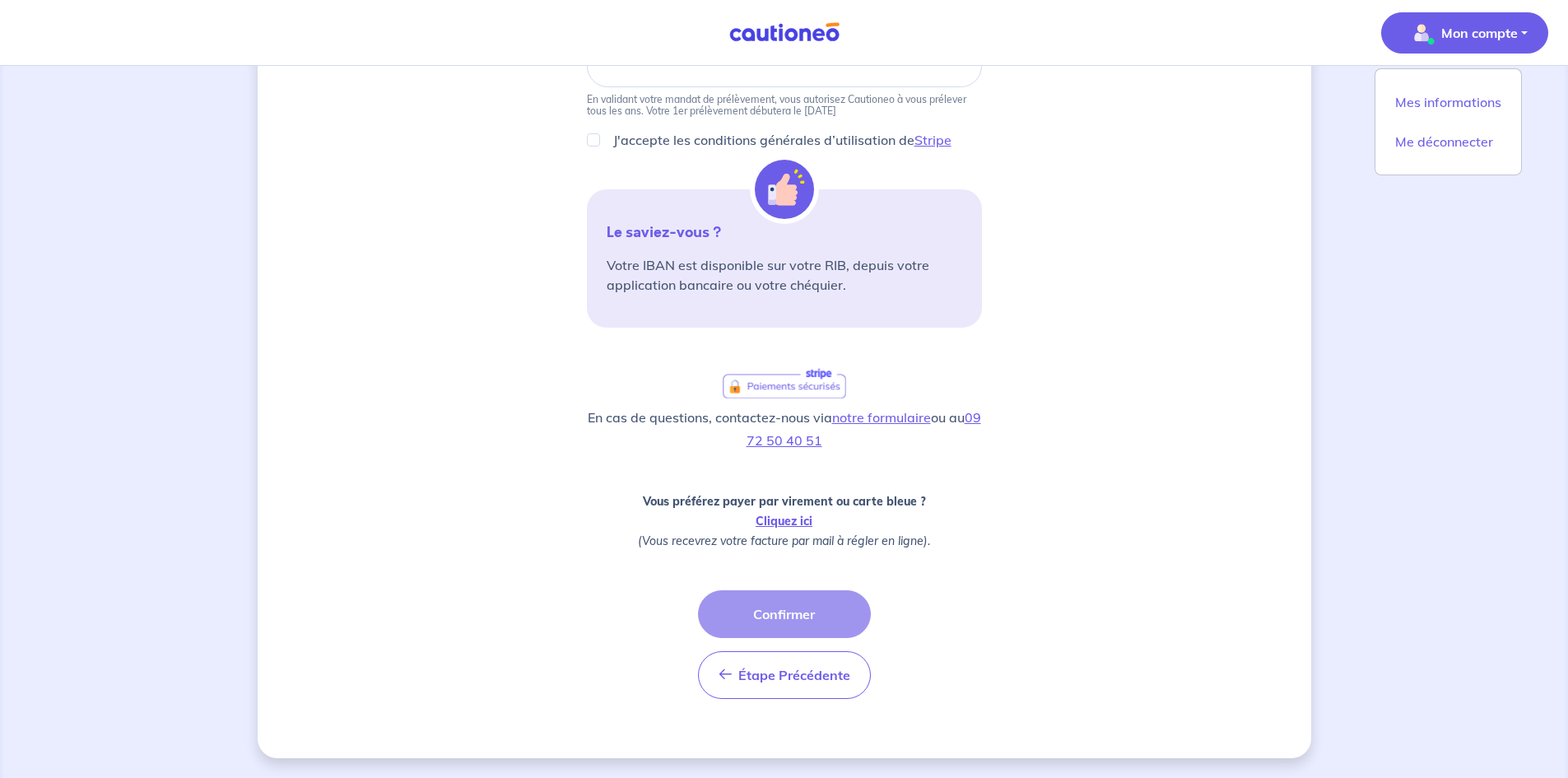
click at [1103, 332] on div "3 Informations bail Informations propriétaire Paiement signature Passons au pai…" at bounding box center [784, 287] width 1053 height 943
